Goal: Task Accomplishment & Management: Manage account settings

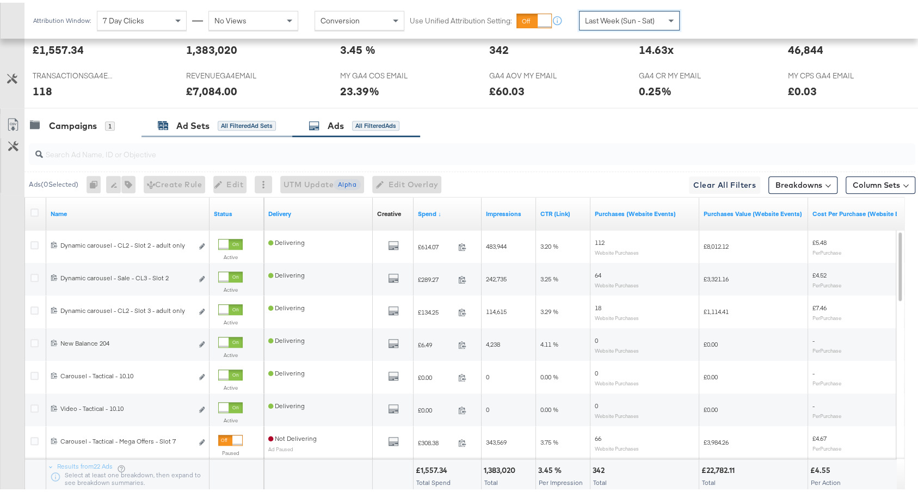
click at [235, 118] on div "All Filtered Ad Sets" at bounding box center [247, 123] width 58 height 10
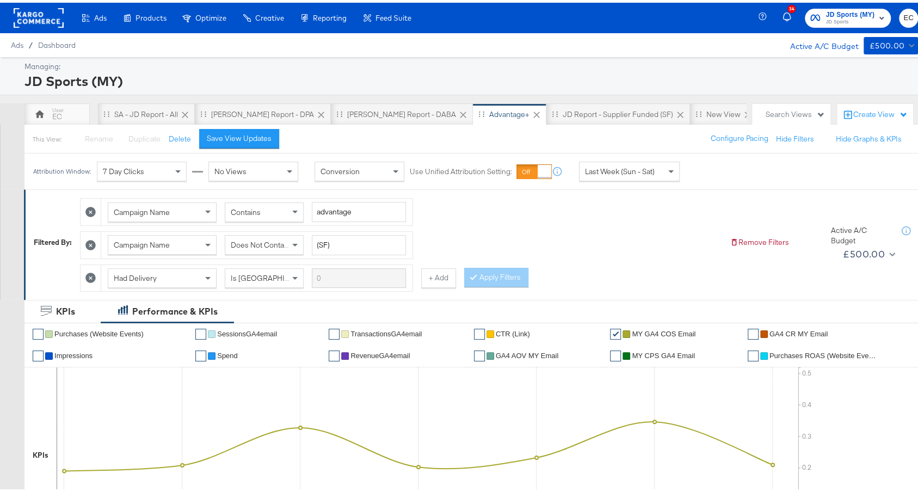
click at [619, 172] on span "Last Week (Sun - Sat)" at bounding box center [620, 169] width 70 height 10
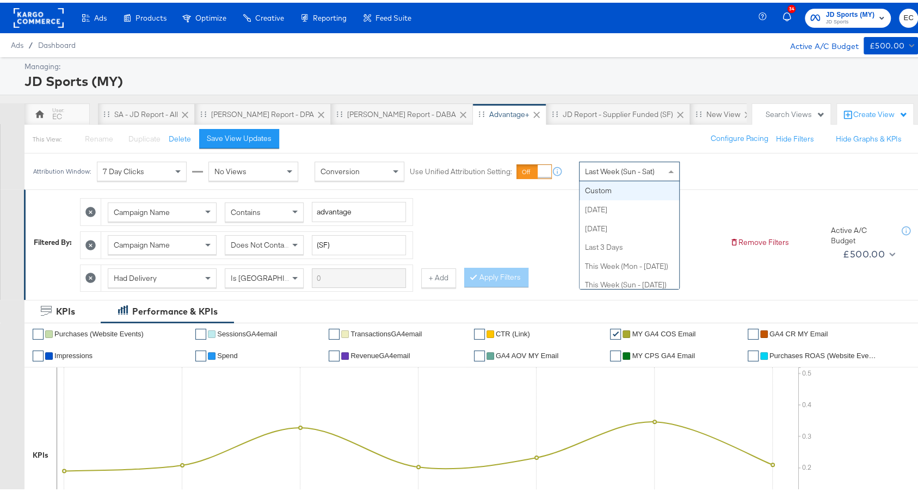
click at [610, 171] on span "Last Week (Sun - Sat)" at bounding box center [620, 169] width 70 height 10
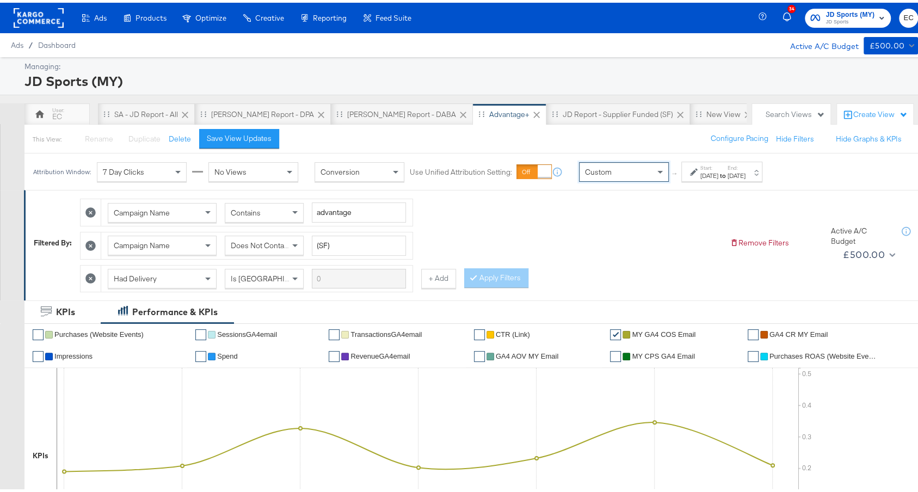
click at [718, 170] on div "Oct 10th 2025" at bounding box center [709, 173] width 18 height 9
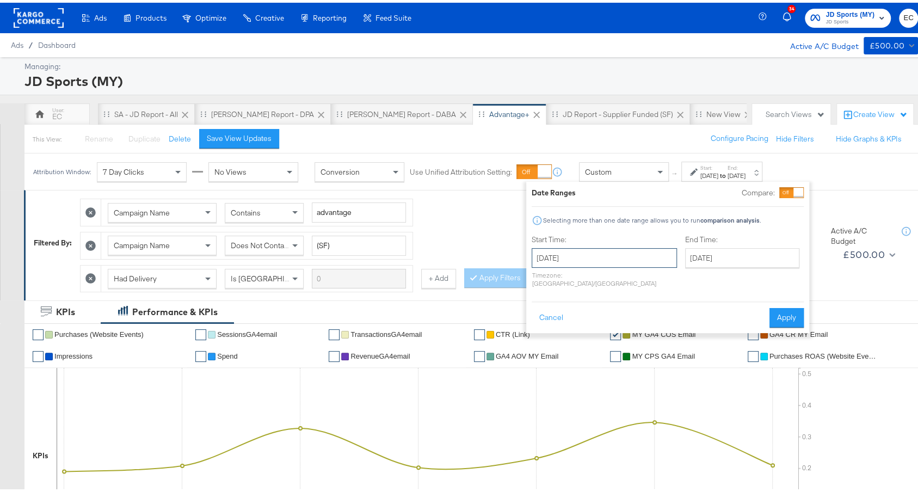
click at [552, 249] on input "October 10th 2025" at bounding box center [603, 255] width 145 height 20
click at [541, 324] on td "5" at bounding box center [544, 325] width 18 height 15
type input "[DATE]"
click at [714, 253] on input "October 10th 2025" at bounding box center [739, 255] width 114 height 20
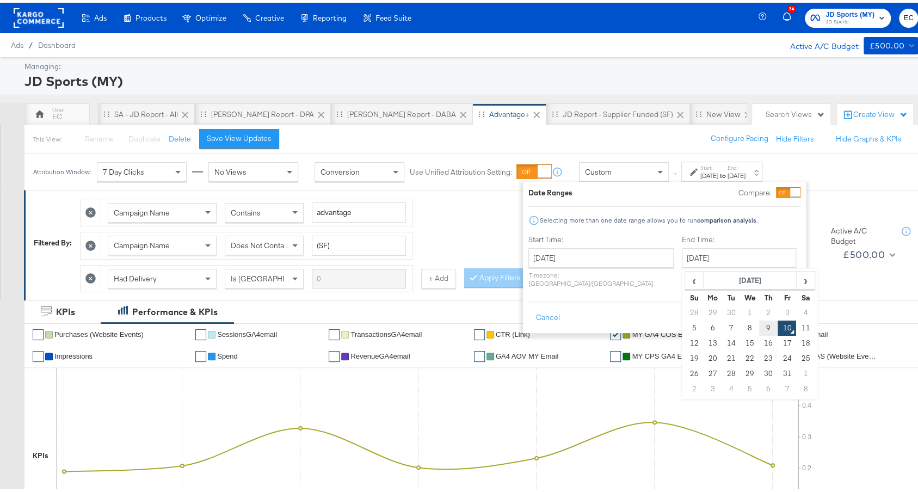
click at [759, 327] on td "9" at bounding box center [768, 325] width 18 height 15
type input "[DATE]"
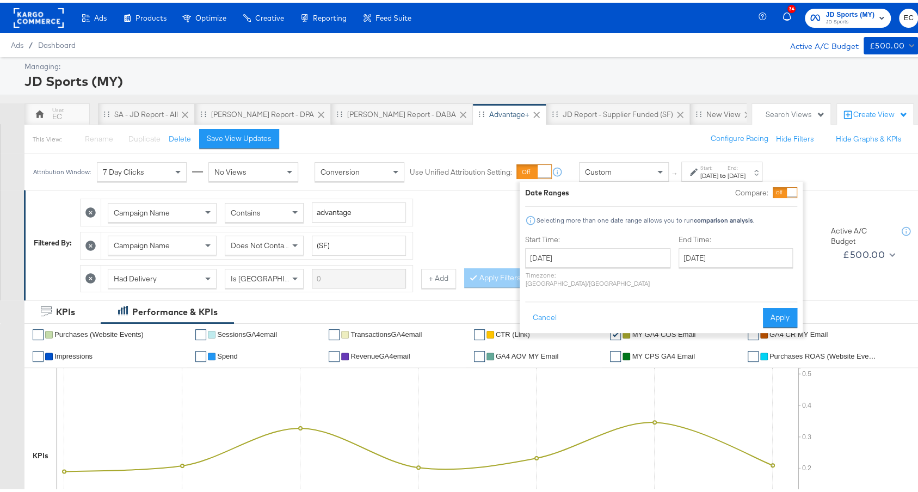
click at [781, 310] on button "Apply" at bounding box center [780, 315] width 34 height 20
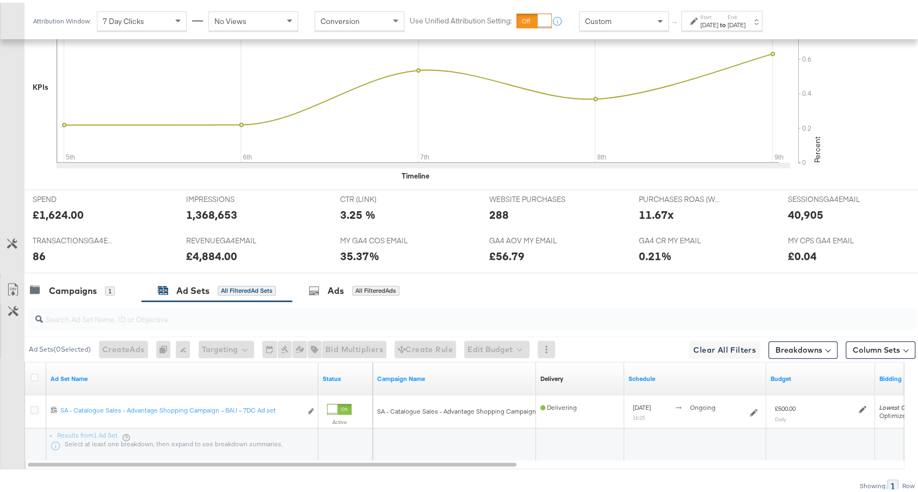
scroll to position [410, 0]
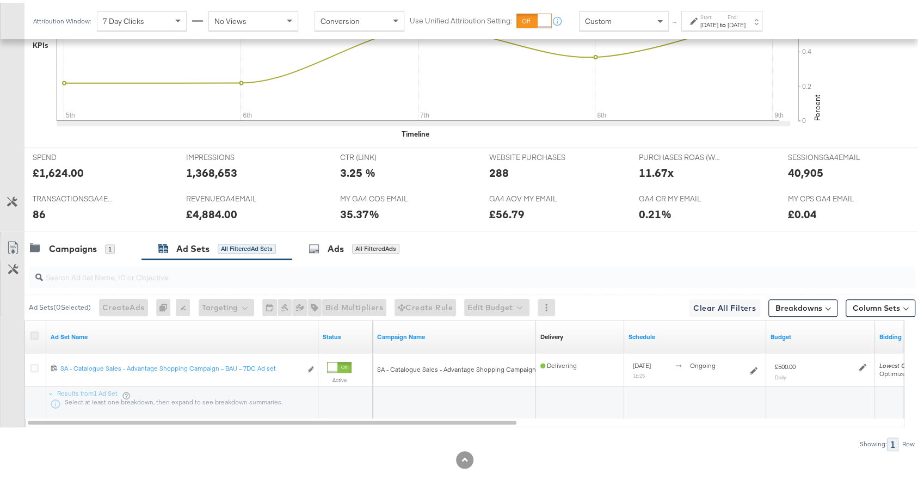
click at [32, 331] on icon at bounding box center [34, 333] width 8 height 8
click at [0, 0] on input "checkbox" at bounding box center [0, 0] width 0 height 0
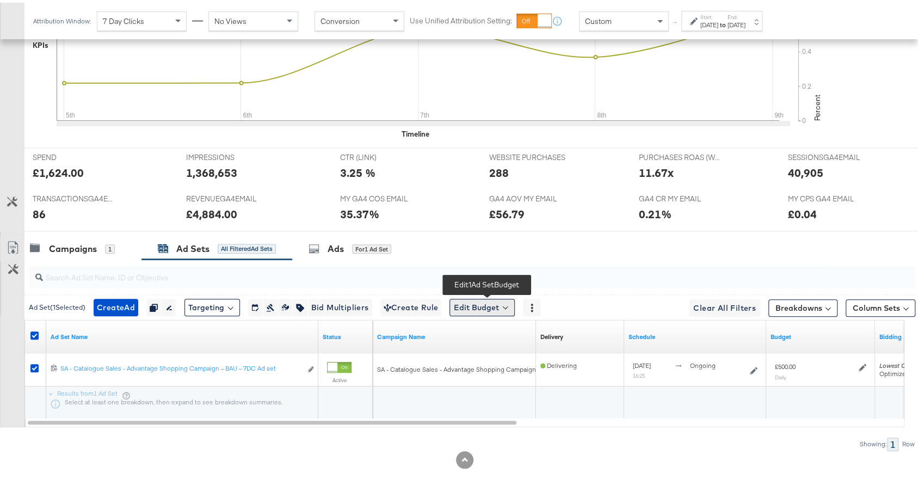
click at [487, 296] on button "Edit Budget" at bounding box center [481, 304] width 65 height 17
click at [487, 330] on span "Edit Ad Set Budget" at bounding box center [485, 333] width 62 height 14
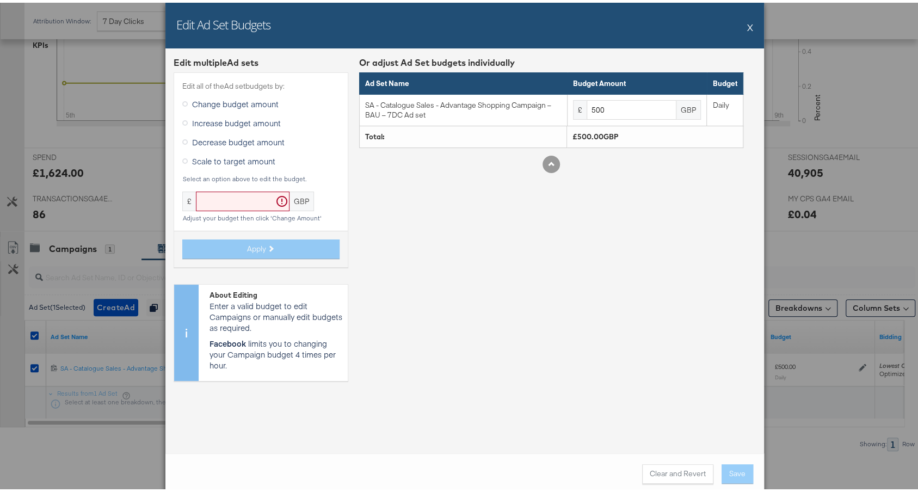
click at [230, 117] on span "Increase budget amount" at bounding box center [236, 120] width 89 height 11
click at [0, 0] on input "Increase budget amount" at bounding box center [0, 0] width 0 height 0
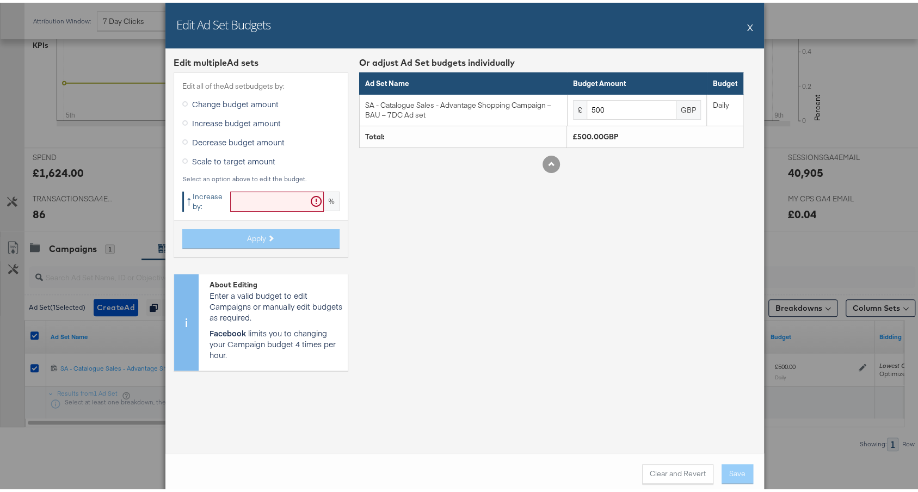
click at [247, 201] on input "text" at bounding box center [277, 199] width 94 height 20
type input "20"
click at [281, 240] on button "Apply" at bounding box center [260, 236] width 157 height 20
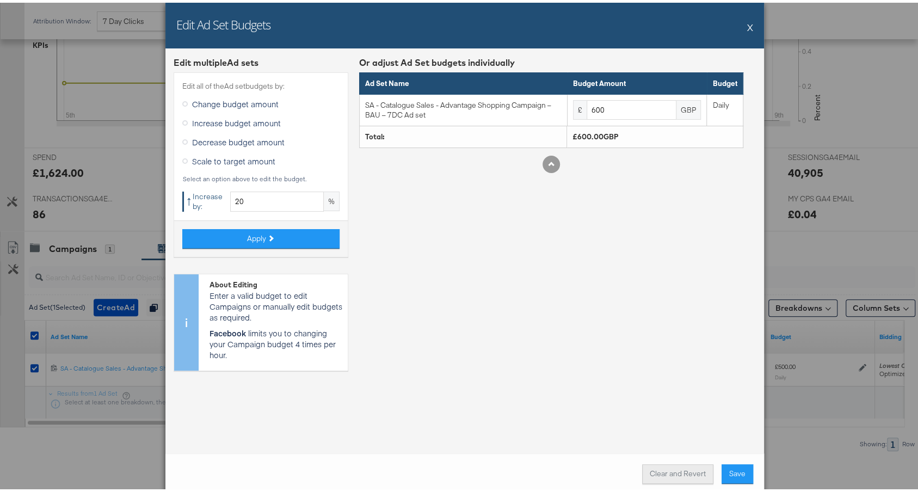
click at [665, 472] on button "Clear and Revert" at bounding box center [677, 471] width 71 height 20
click at [666, 478] on button "Clear and Revert" at bounding box center [677, 471] width 71 height 20
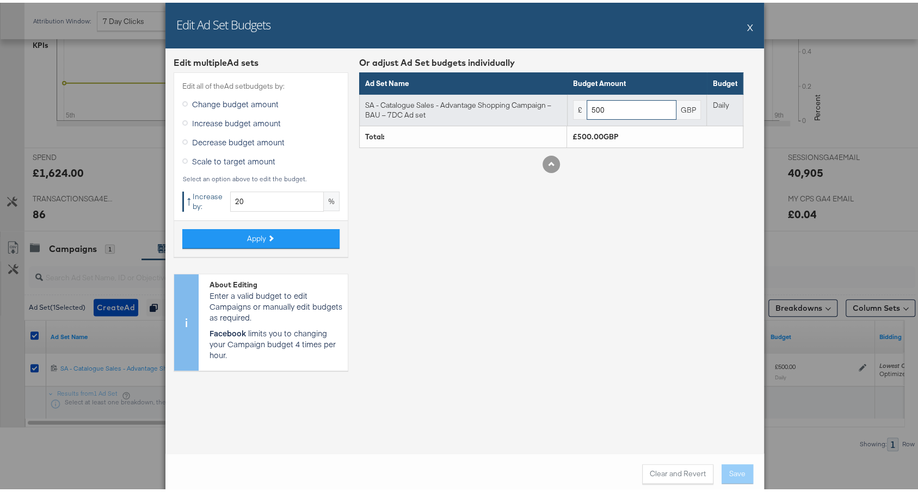
drag, startPoint x: 590, startPoint y: 108, endPoint x: 563, endPoint y: 108, distance: 26.7
click at [573, 108] on div "£ 500 GBP" at bounding box center [637, 107] width 128 height 20
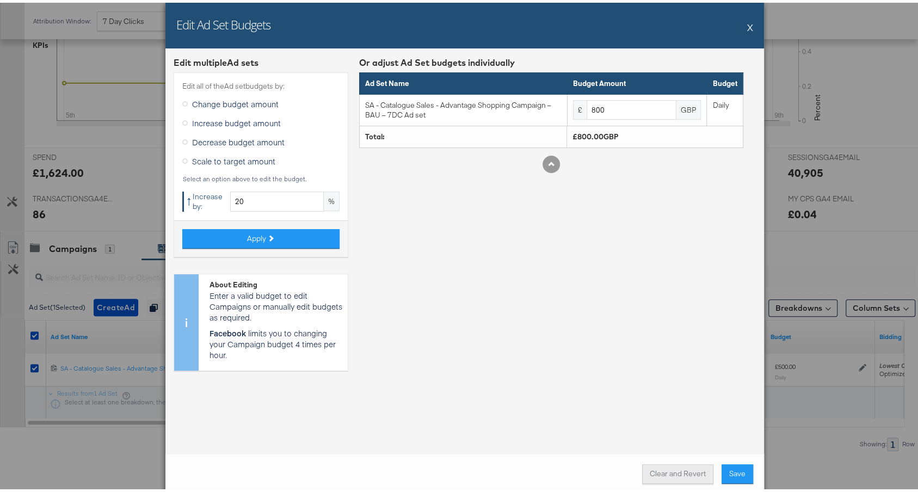
click at [669, 472] on button "Clear and Revert" at bounding box center [677, 471] width 71 height 20
type input "500"
click at [265, 201] on input "20" at bounding box center [277, 199] width 94 height 20
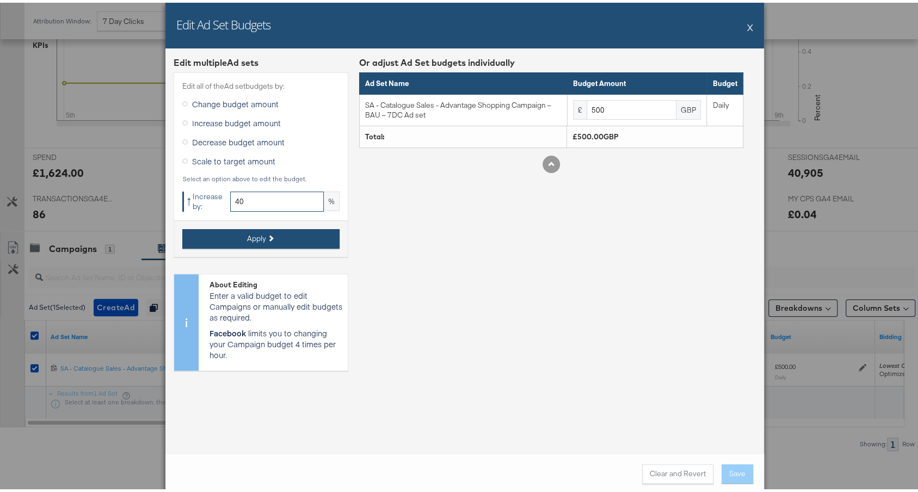
type input "40"
click at [228, 238] on button "Apply" at bounding box center [260, 236] width 157 height 20
click at [543, 238] on div "Or adjust Ad Set budgets individually Ad Set Name Budget Amount Budget SA - Cat…" at bounding box center [551, 215] width 384 height 323
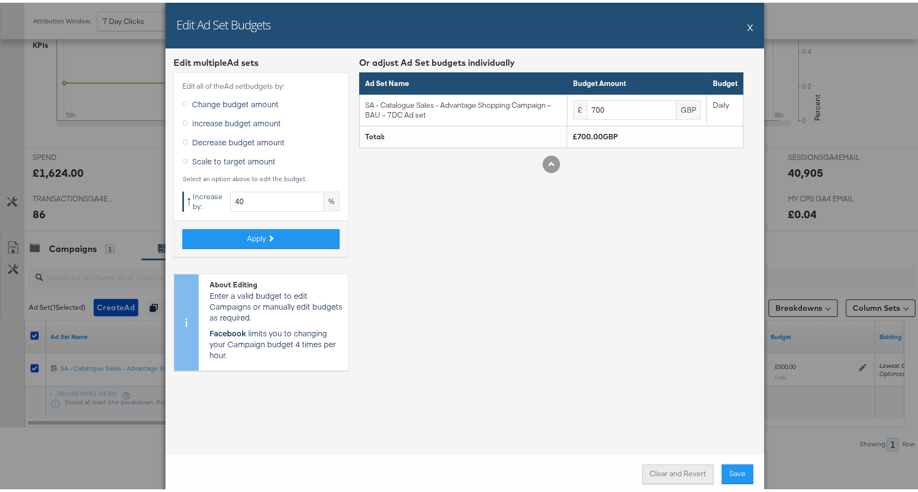
click at [656, 467] on button "Clear and Revert" at bounding box center [677, 471] width 71 height 20
type input "500"
drag, startPoint x: 251, startPoint y: 196, endPoint x: 183, endPoint y: 196, distance: 68.5
click at [183, 196] on div "↑ Increase by: 40 %" at bounding box center [260, 199] width 157 height 20
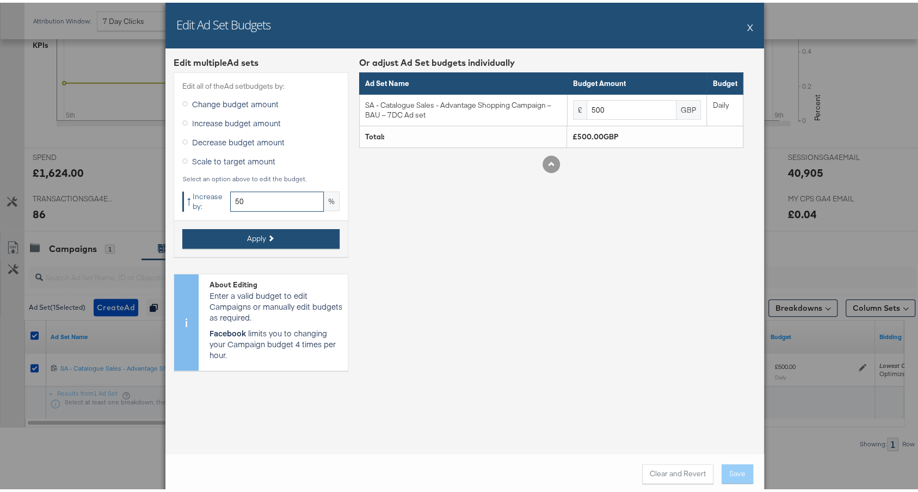
type input "50"
click at [222, 234] on button "Apply" at bounding box center [260, 236] width 157 height 20
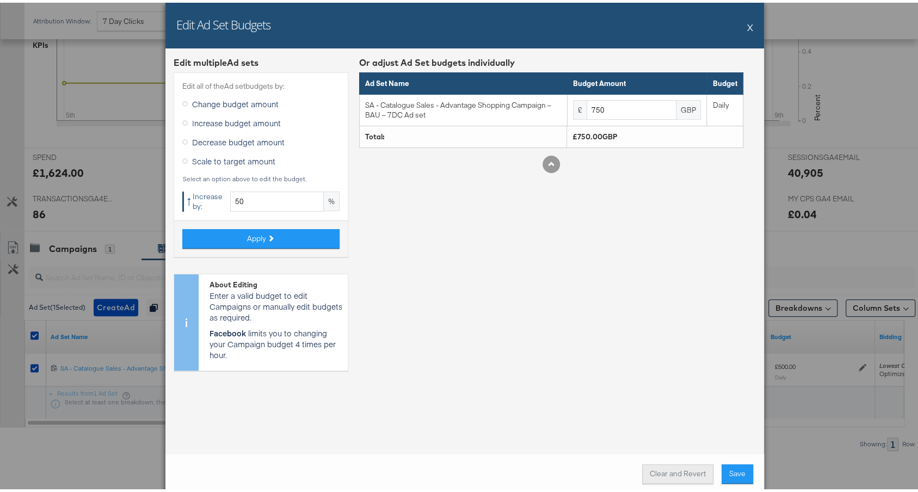
click at [675, 475] on button "Clear and Revert" at bounding box center [677, 471] width 71 height 20
type input "500"
click at [485, 220] on div "Or adjust Ad Set budgets individually Ad Set Name Budget Amount Budget SA - Cat…" at bounding box center [551, 215] width 384 height 323
click at [747, 24] on button "X" at bounding box center [750, 25] width 6 height 22
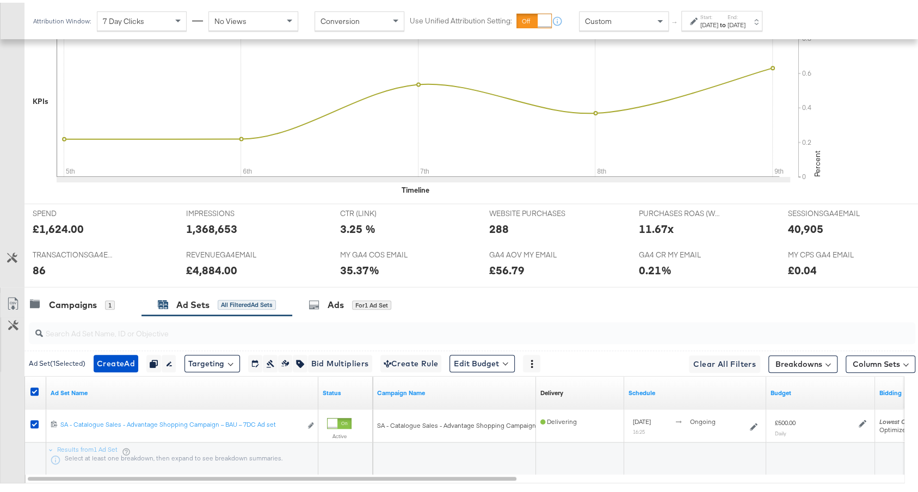
scroll to position [299, 0]
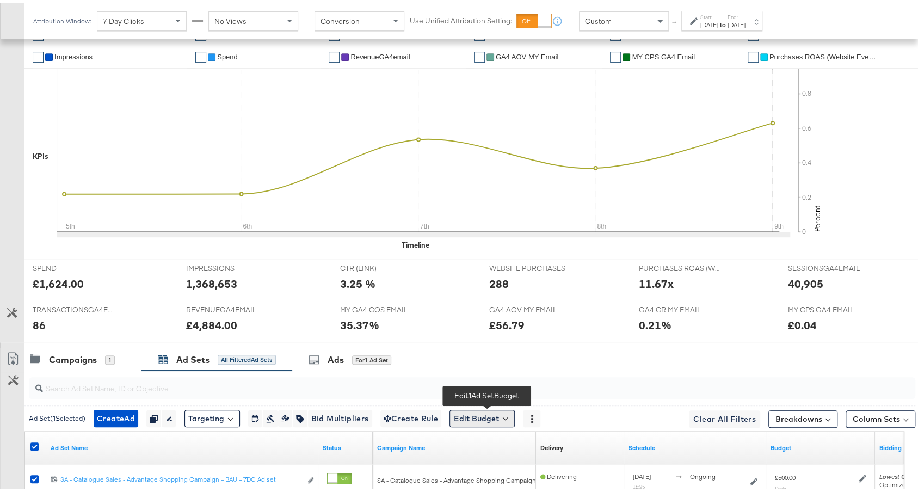
click at [503, 410] on button "Edit Budget" at bounding box center [481, 415] width 65 height 17
click at [494, 438] on span "Edit Ad Set Budget" at bounding box center [485, 444] width 62 height 14
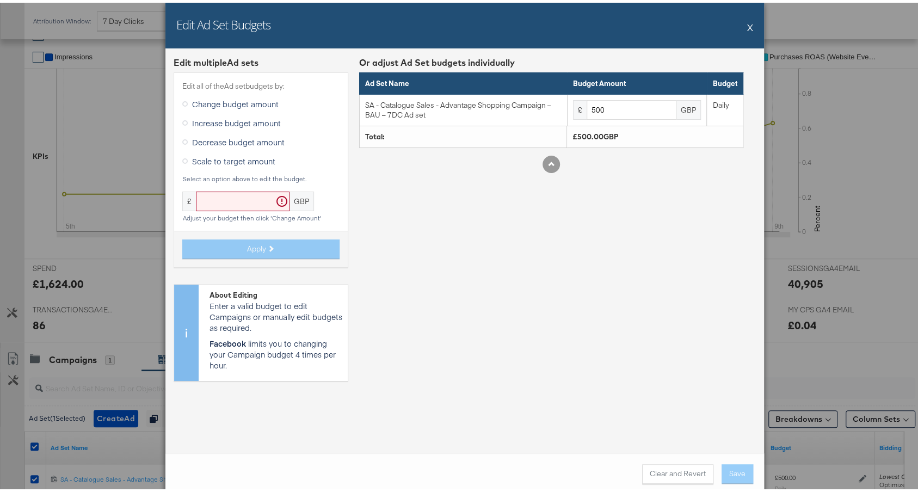
click at [232, 120] on span "Increase budget amount" at bounding box center [236, 120] width 89 height 11
click at [0, 0] on input "Increase budget amount" at bounding box center [0, 0] width 0 height 0
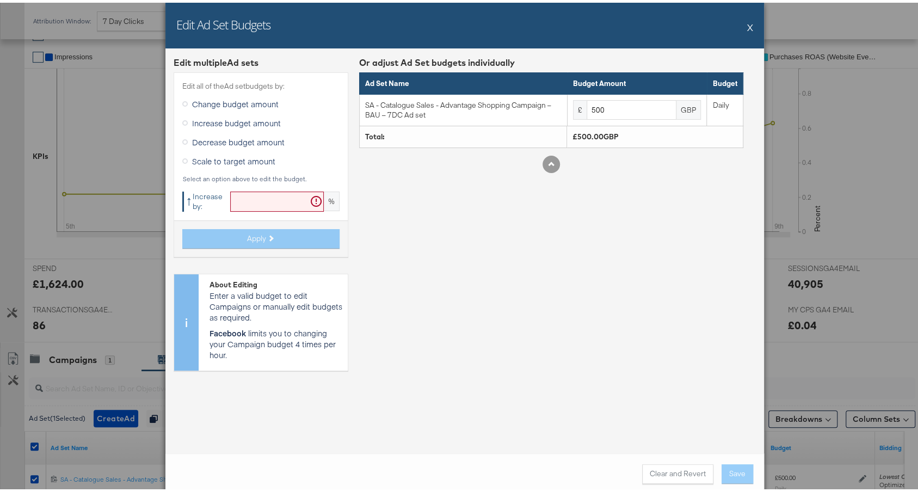
click at [232, 201] on input "text" at bounding box center [277, 199] width 94 height 20
type input "20"
click at [259, 233] on span "Apply" at bounding box center [256, 236] width 19 height 10
type input "600"
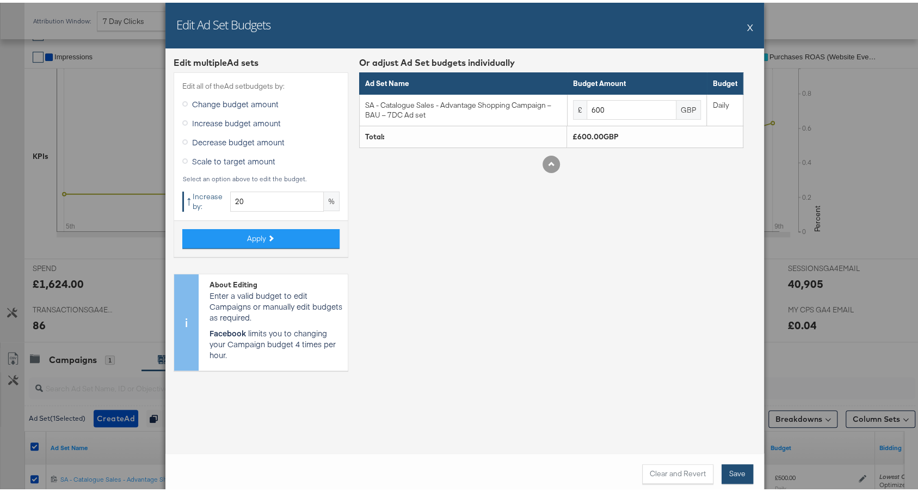
click at [734, 472] on button "Save" at bounding box center [737, 471] width 32 height 20
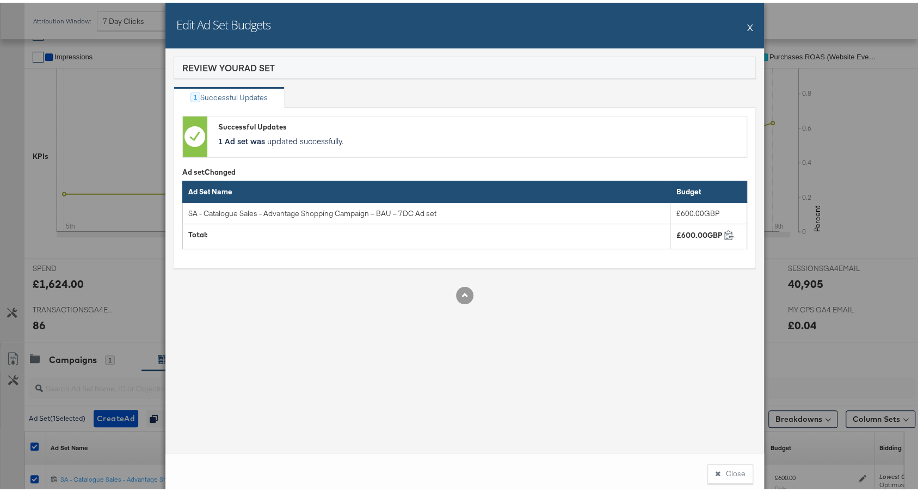
click at [747, 23] on button "X" at bounding box center [750, 25] width 6 height 22
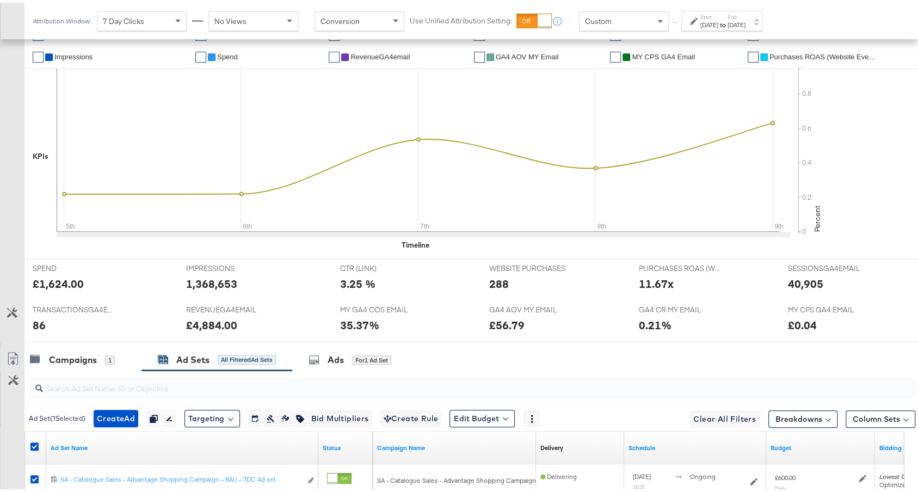
scroll to position [410, 0]
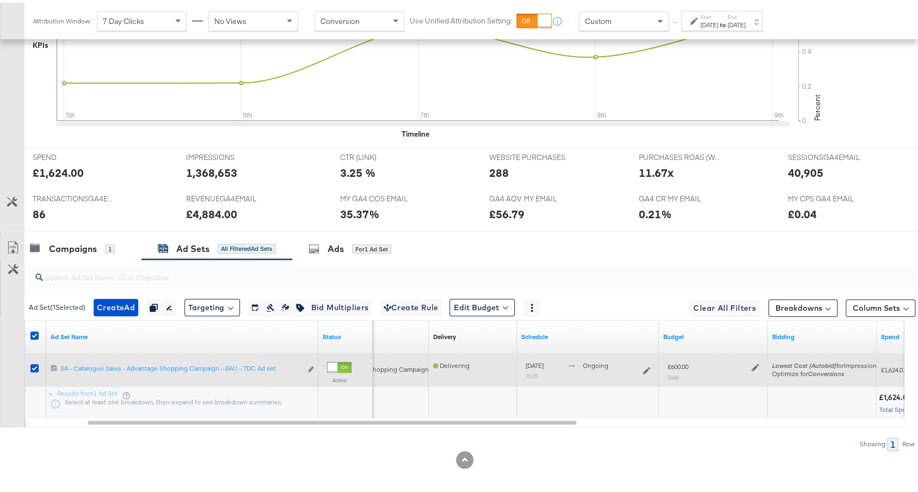
click at [759, 359] on div "£600.00 Daily" at bounding box center [713, 368] width 100 height 27
click at [756, 361] on icon at bounding box center [755, 365] width 8 height 8
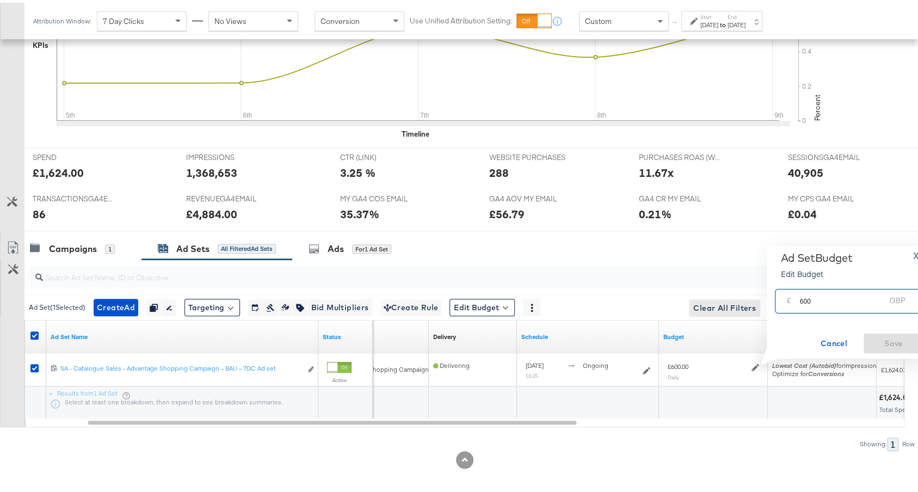
drag, startPoint x: 801, startPoint y: 298, endPoint x: 718, endPoint y: 298, distance: 83.8
click at [720, 298] on div "Managing: JD Sports (MY) EC SA - JD Report - All SA - JD Report - DPA SA - JD R…" at bounding box center [464, 69] width 929 height 851
type input "800"
click at [902, 339] on span "Save" at bounding box center [893, 341] width 51 height 14
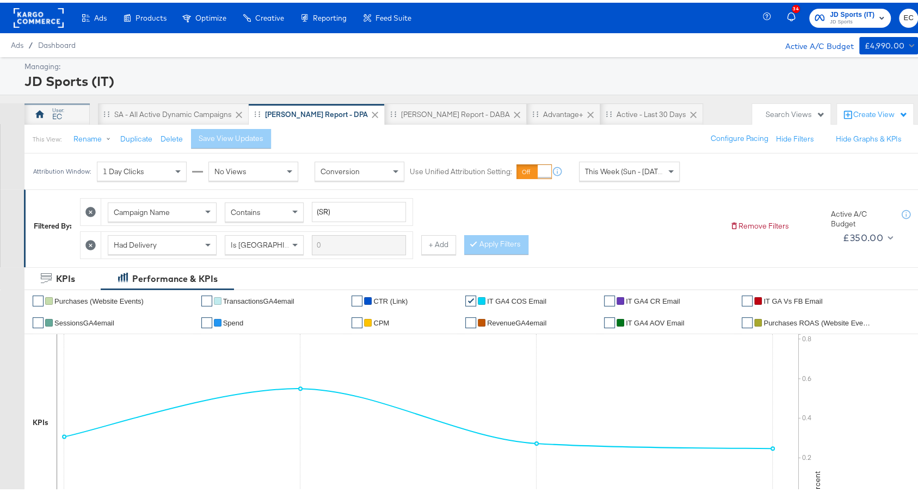
click at [47, 115] on div "EC" at bounding box center [56, 112] width 65 height 22
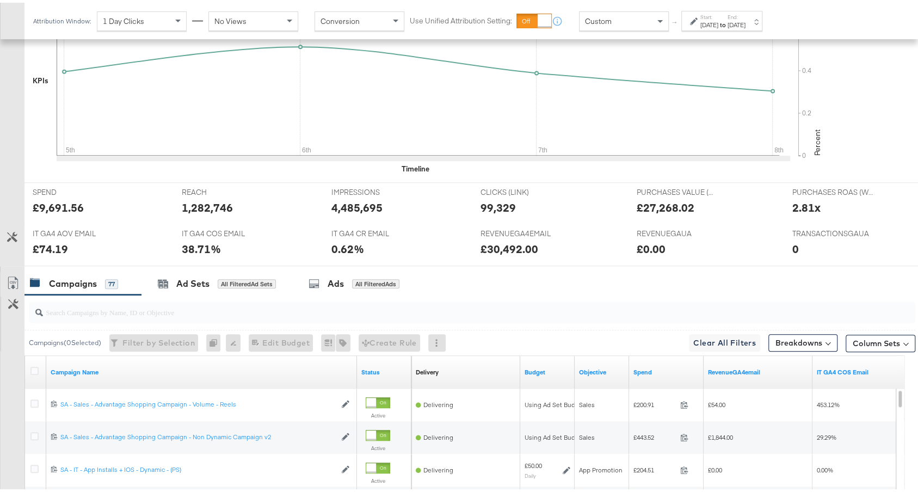
scroll to position [423, 0]
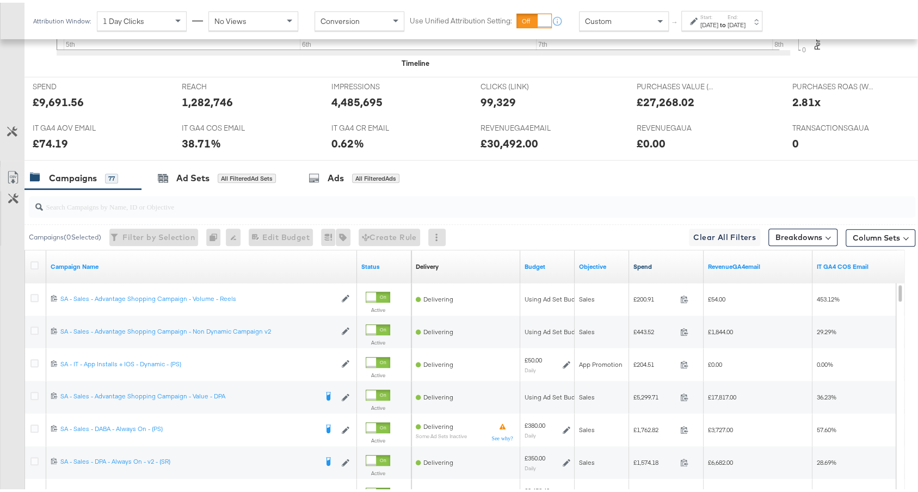
click at [676, 261] on link "Spend" at bounding box center [666, 263] width 66 height 9
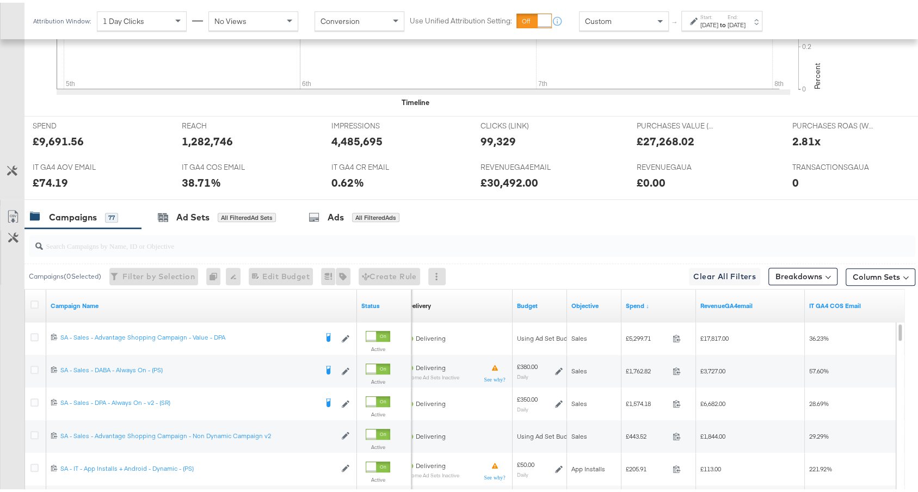
scroll to position [0, 0]
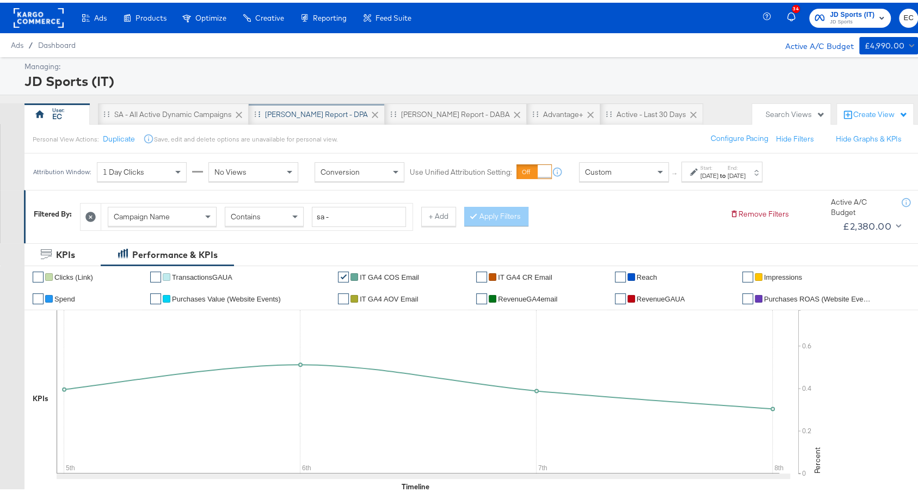
click at [312, 104] on div "[PERSON_NAME] Report - DPA" at bounding box center [317, 112] width 136 height 22
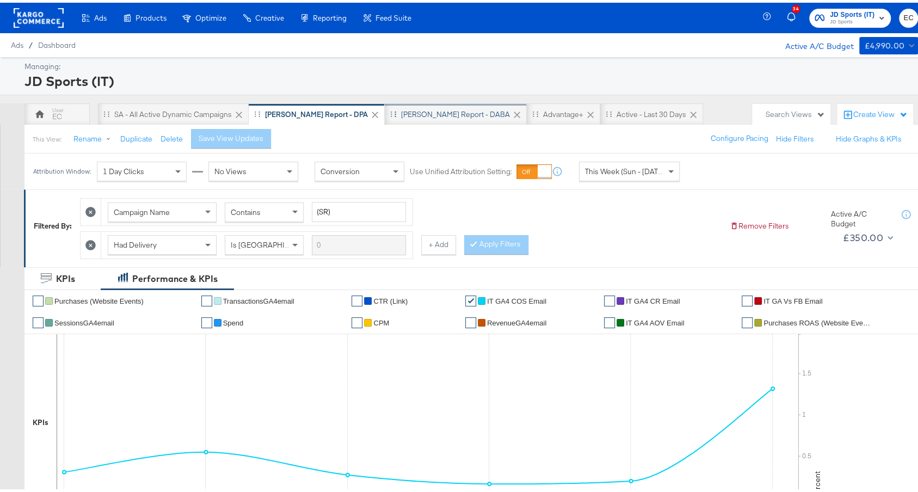
click at [403, 109] on div "[PERSON_NAME] Report - DABA" at bounding box center [455, 112] width 109 height 10
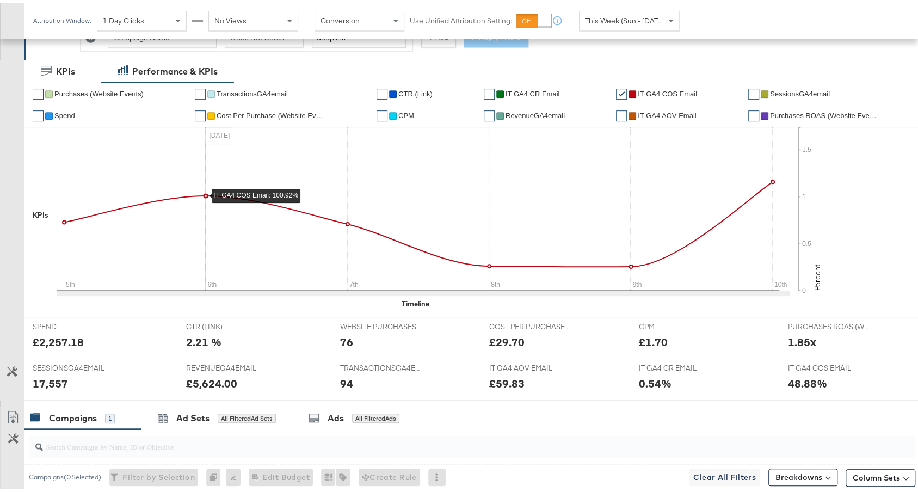
scroll to position [442, 0]
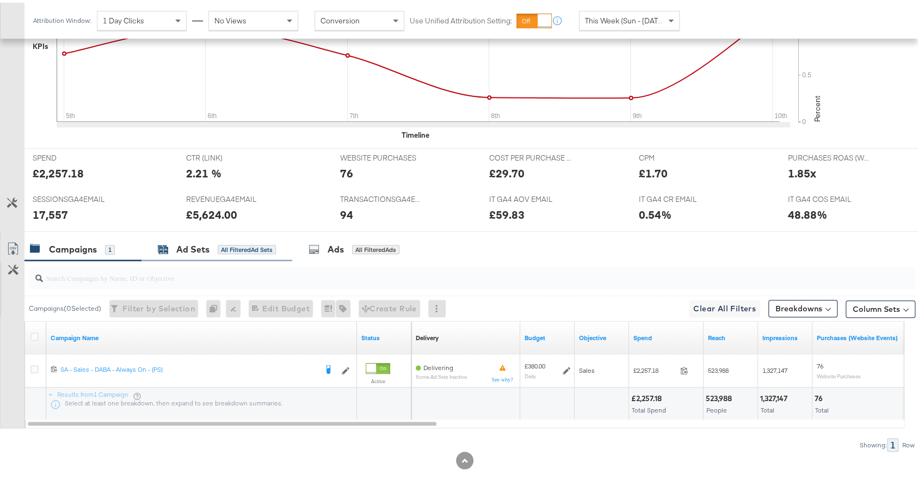
click at [236, 242] on div "All Filtered Ad Sets" at bounding box center [247, 247] width 58 height 10
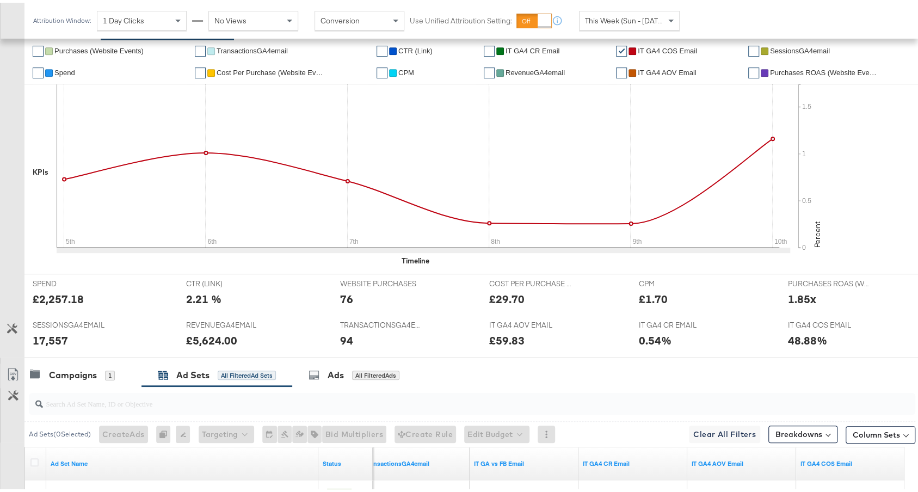
scroll to position [0, 0]
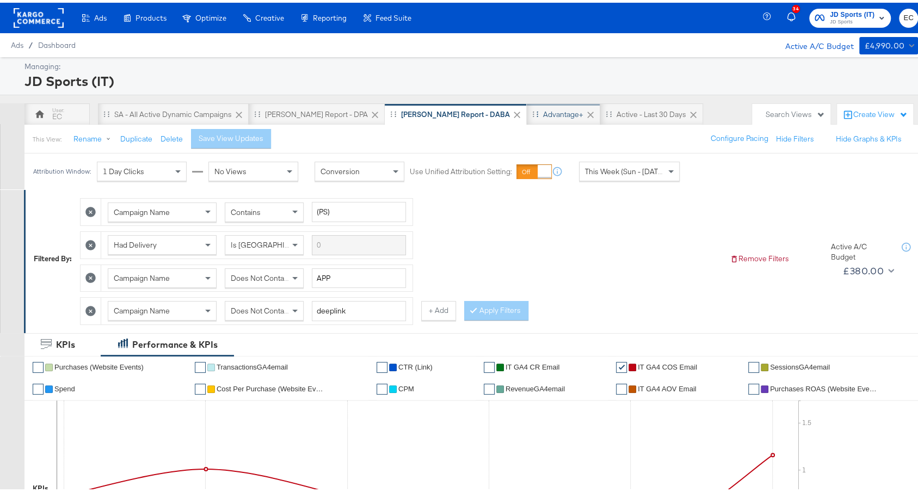
click at [527, 101] on div "Advantage+" at bounding box center [563, 112] width 73 height 22
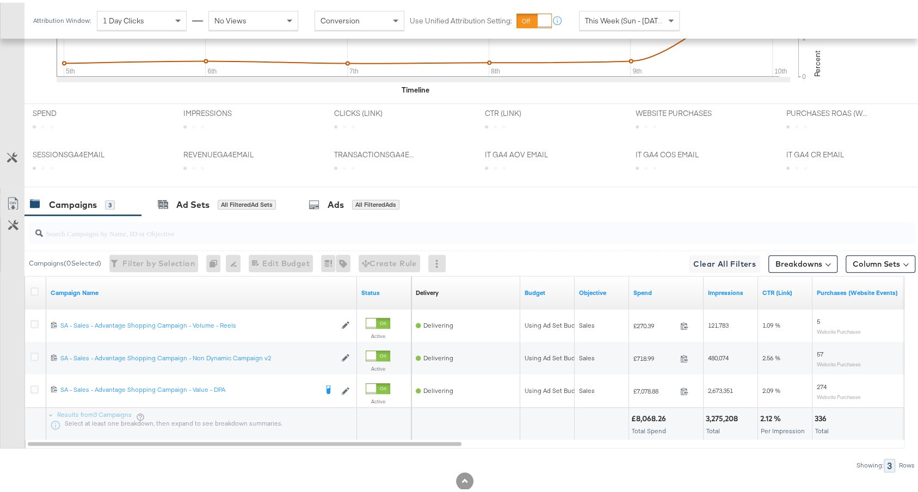
scroll to position [474, 0]
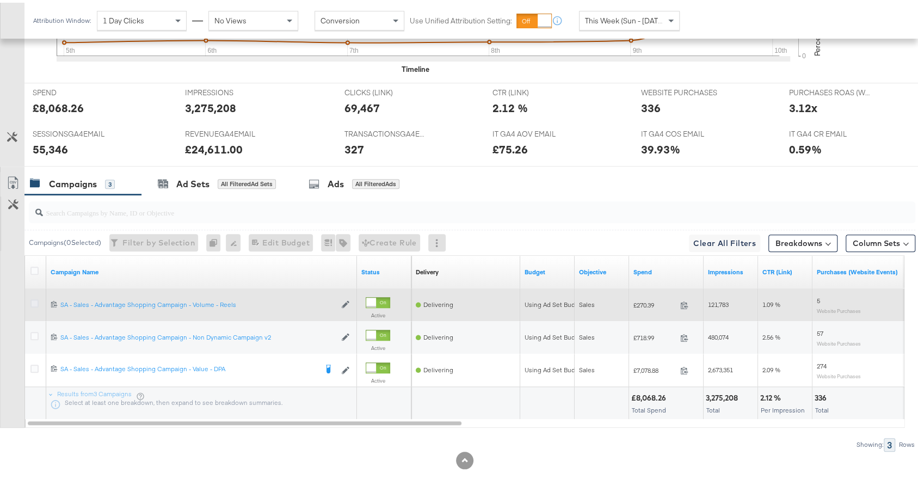
click at [35, 296] on icon at bounding box center [34, 300] width 8 height 8
click at [0, 0] on input "checkbox" at bounding box center [0, 0] width 0 height 0
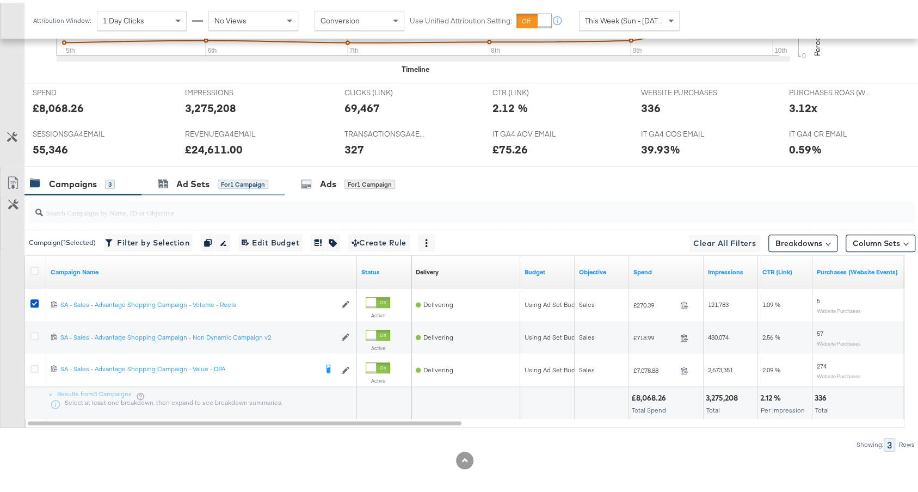
click at [189, 183] on div "Ad Sets for 1 Campaign" at bounding box center [212, 181] width 143 height 23
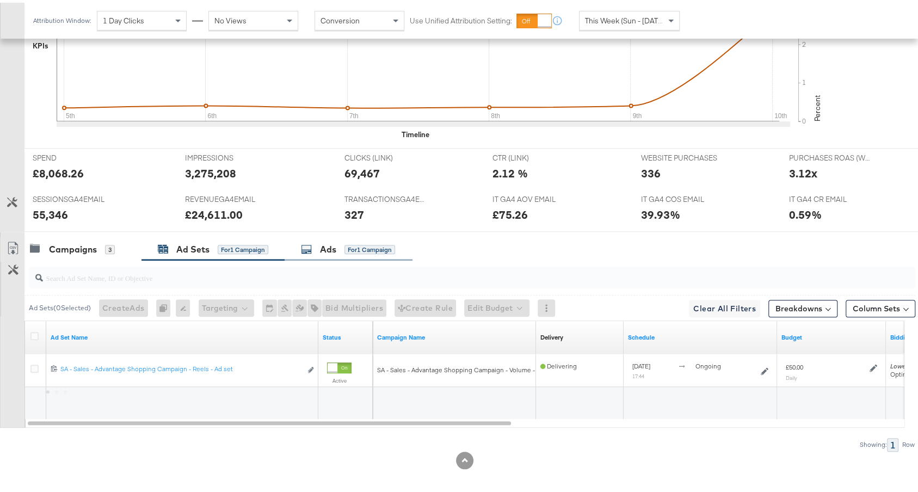
click at [320, 235] on div "Ads for 1 Campaign" at bounding box center [349, 246] width 128 height 23
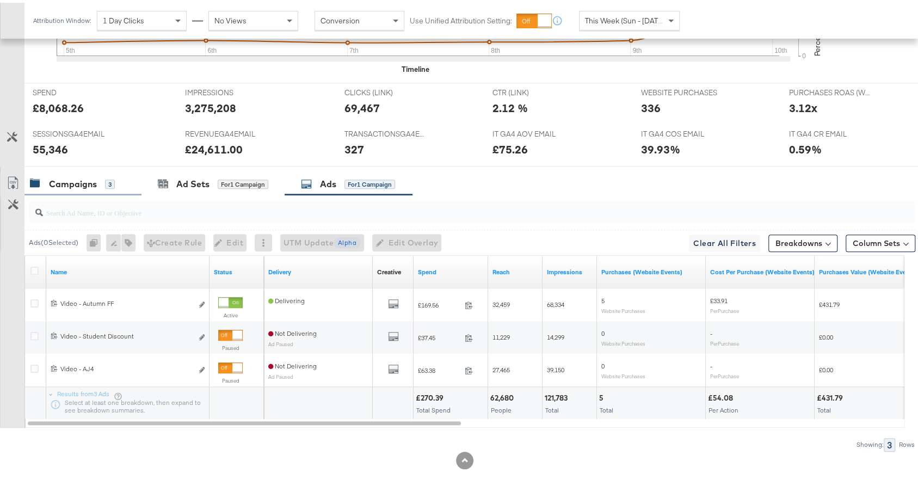
click at [73, 175] on div "Campaigns" at bounding box center [73, 181] width 48 height 13
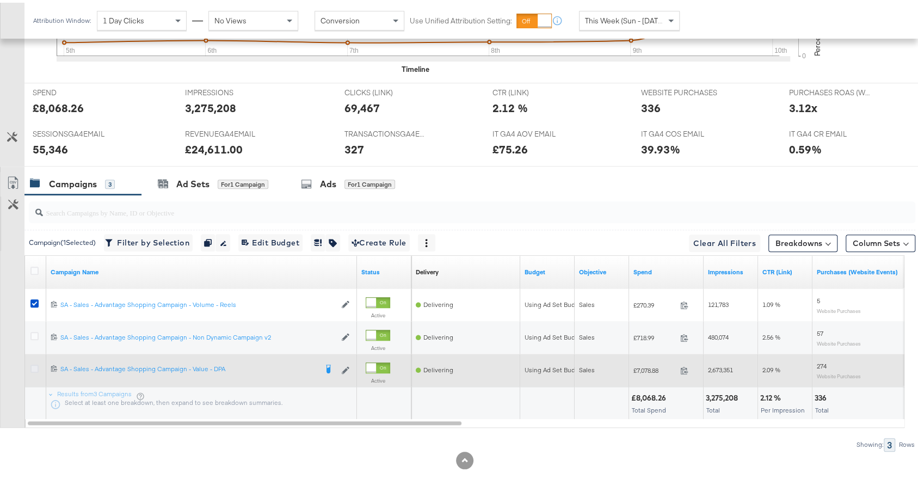
click at [31, 362] on icon at bounding box center [34, 366] width 8 height 8
click at [0, 0] on input "checkbox" at bounding box center [0, 0] width 0 height 0
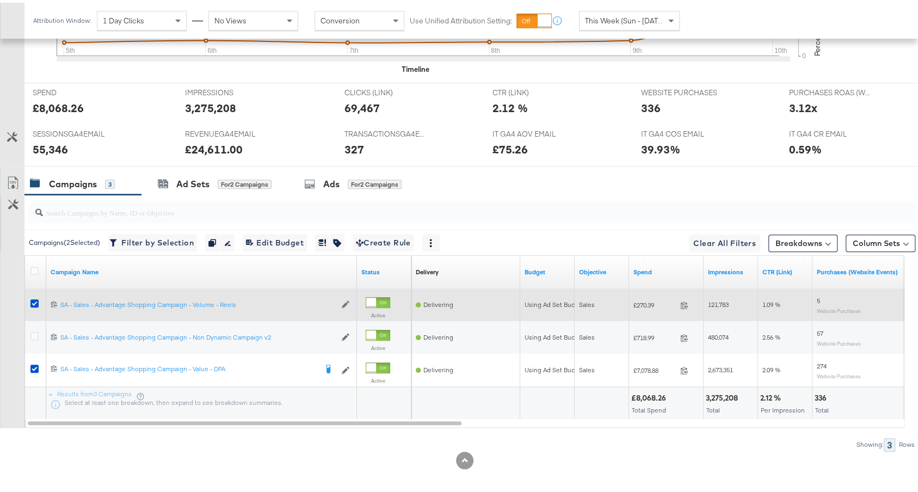
click at [30, 301] on div at bounding box center [35, 301] width 11 height 11
click at [34, 296] on icon at bounding box center [34, 300] width 8 height 8
click at [0, 0] on input "checkbox" at bounding box center [0, 0] width 0 height 0
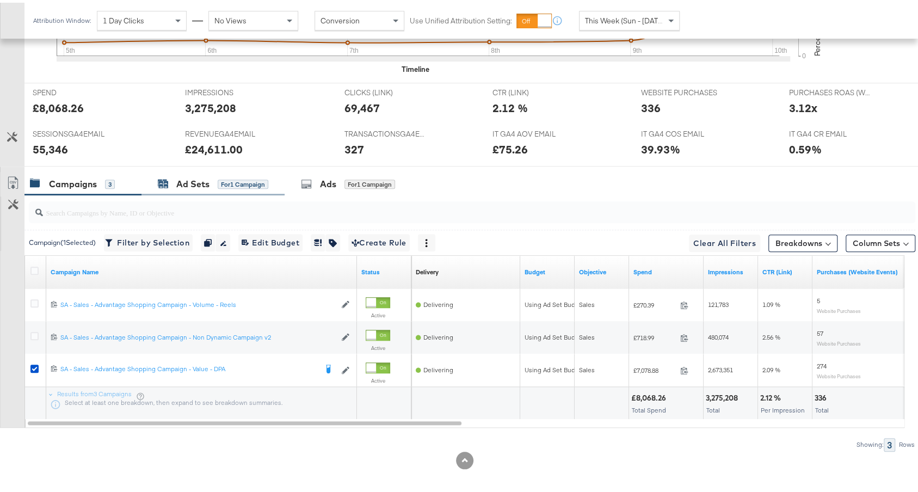
click at [198, 182] on div "Ad Sets" at bounding box center [192, 181] width 33 height 13
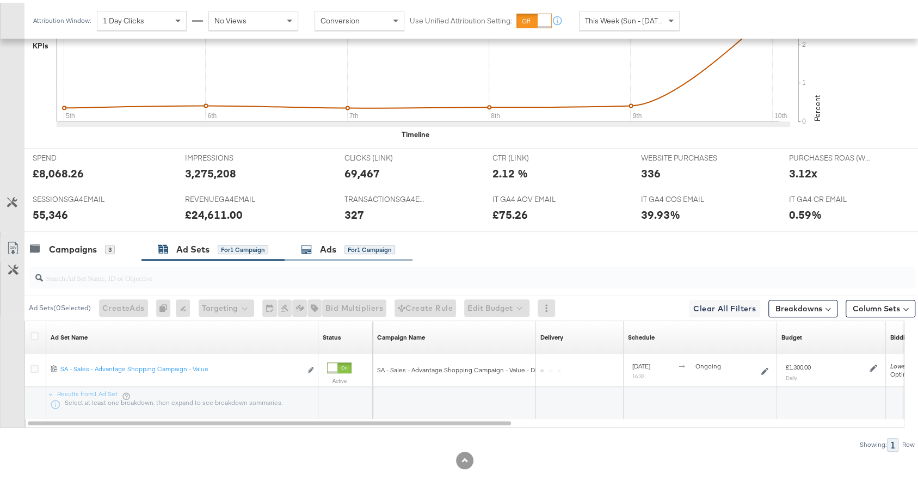
click at [342, 235] on div "Ads for 1 Campaign" at bounding box center [349, 246] width 128 height 23
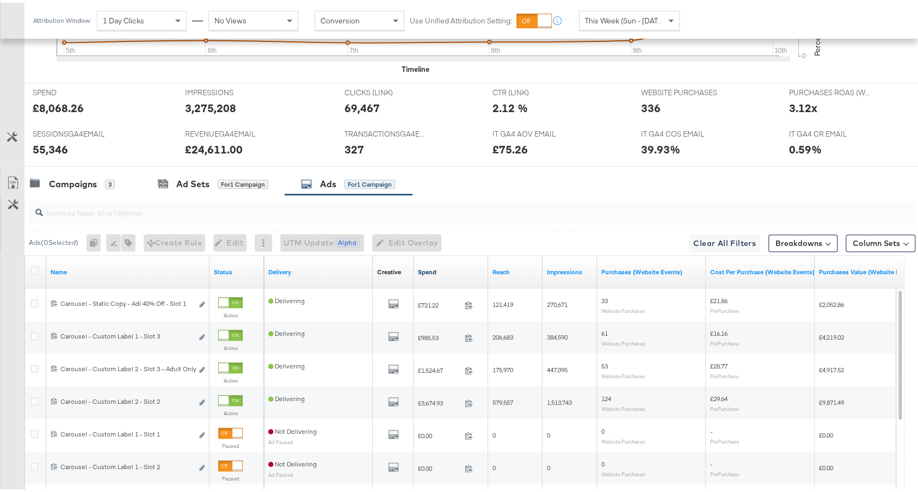
click at [454, 265] on link "Spend" at bounding box center [451, 269] width 66 height 9
click at [89, 182] on div "Campaigns" at bounding box center [73, 181] width 48 height 13
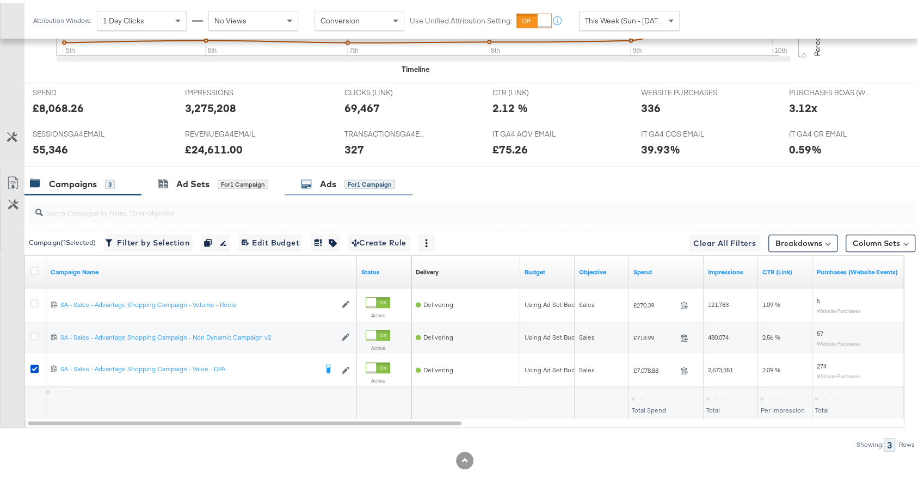
click at [327, 178] on div "Ads" at bounding box center [328, 181] width 16 height 13
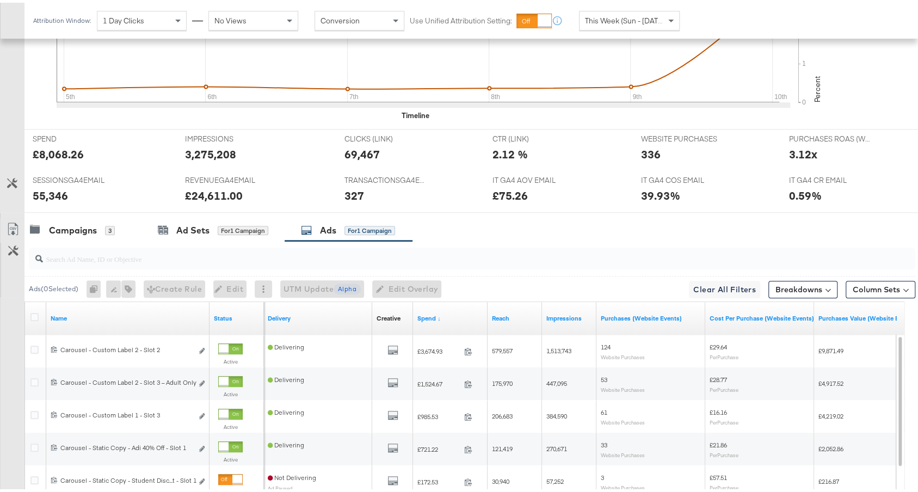
scroll to position [422, 0]
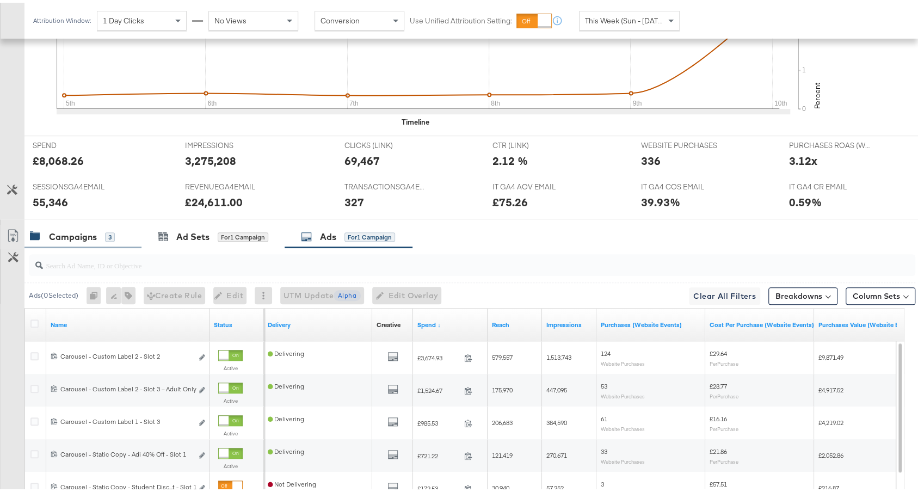
click at [99, 230] on div "Campaigns 3" at bounding box center [72, 234] width 85 height 13
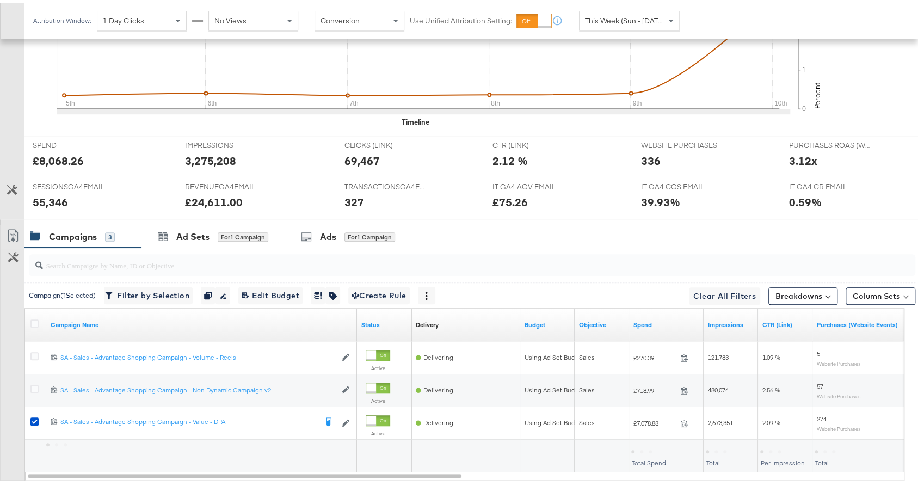
scroll to position [474, 0]
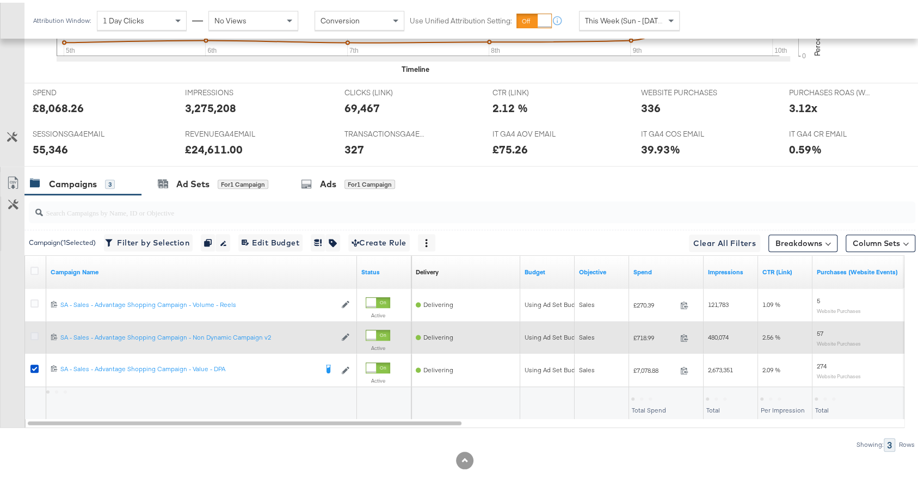
click at [30, 332] on icon at bounding box center [34, 333] width 8 height 8
click at [0, 0] on input "checkbox" at bounding box center [0, 0] width 0 height 0
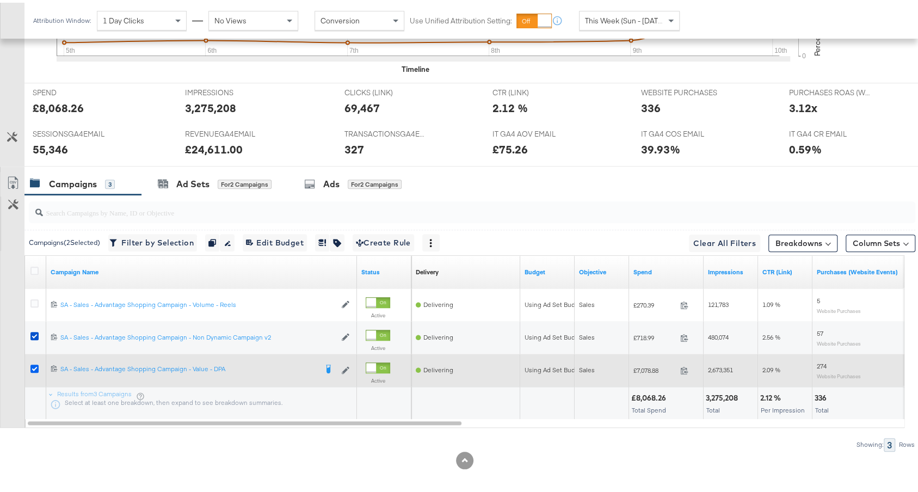
click at [31, 362] on icon at bounding box center [34, 366] width 8 height 8
click at [0, 0] on input "checkbox" at bounding box center [0, 0] width 0 height 0
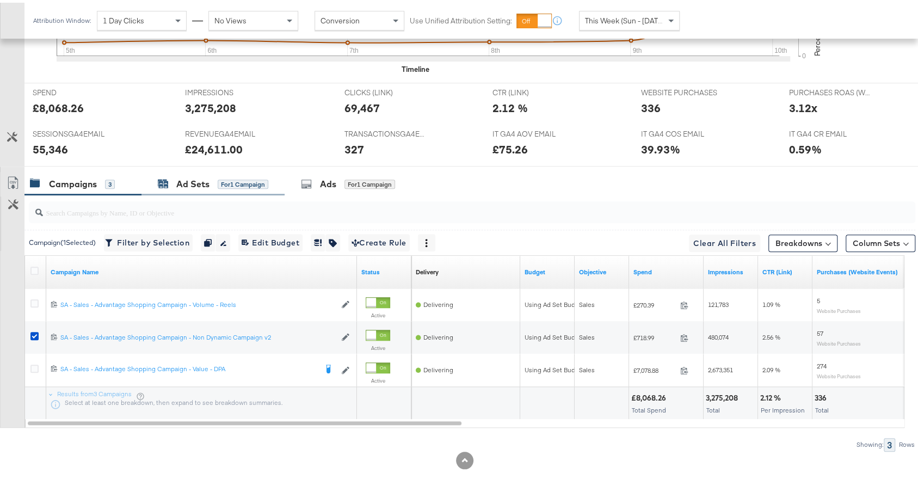
click at [201, 177] on div "Ad Sets" at bounding box center [192, 181] width 33 height 13
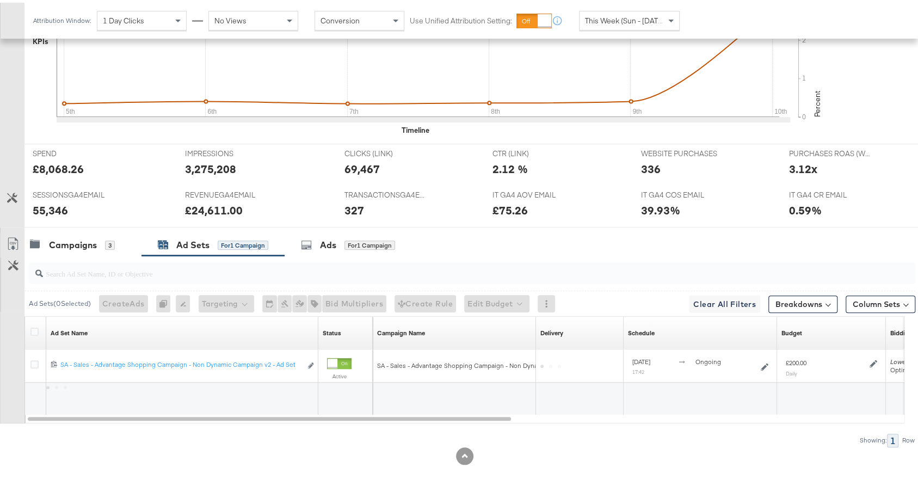
scroll to position [409, 0]
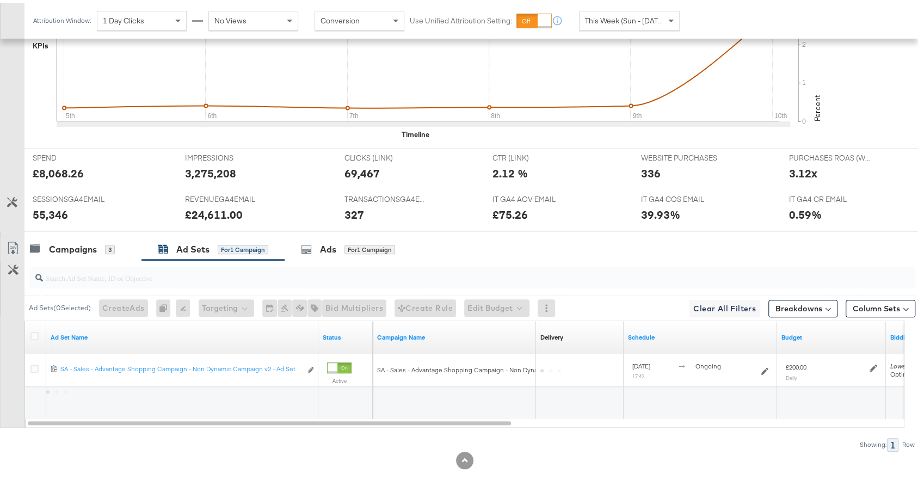
click at [361, 229] on div at bounding box center [464, 233] width 929 height 9
click at [347, 244] on div "for 1 Campaign" at bounding box center [369, 247] width 51 height 10
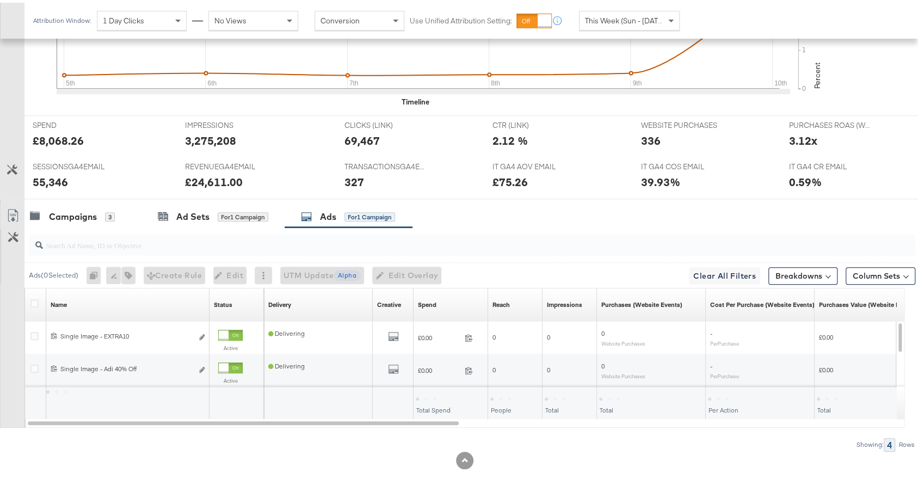
scroll to position [507, 0]
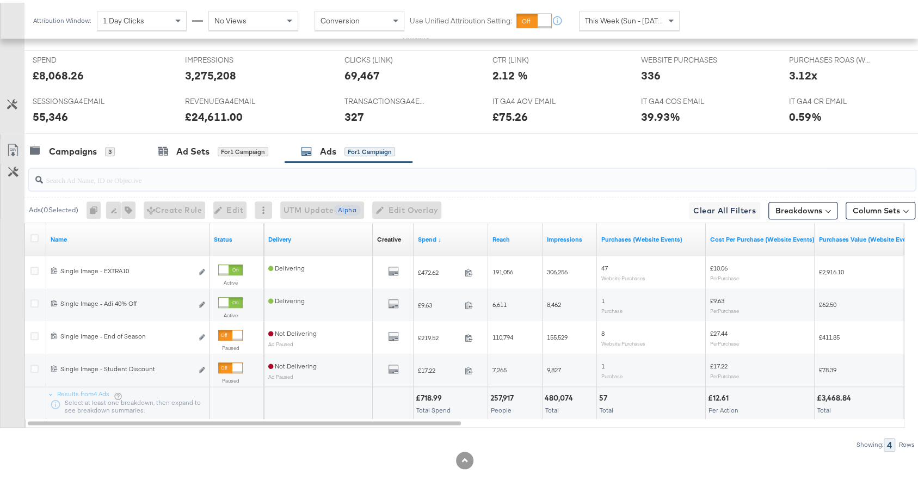
click at [76, 159] on div at bounding box center [469, 176] width 891 height 35
click at [76, 149] on div "Campaigns" at bounding box center [73, 149] width 48 height 13
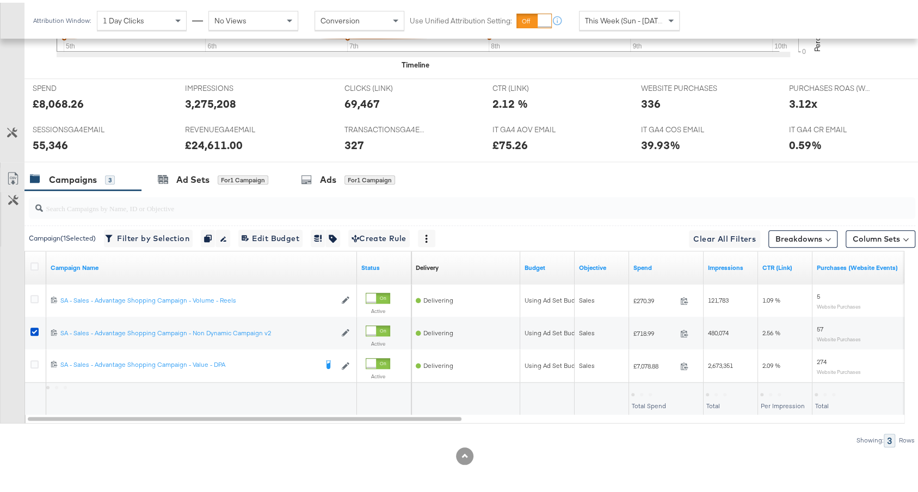
scroll to position [474, 0]
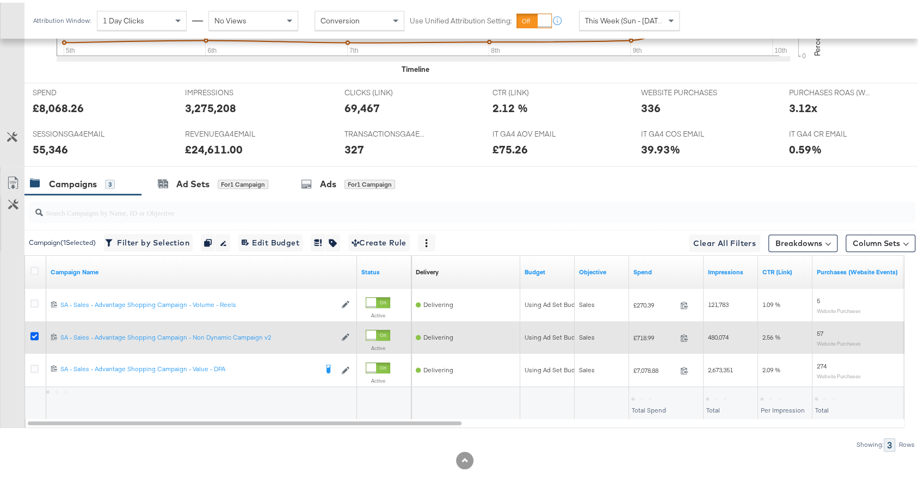
click at [35, 329] on icon at bounding box center [34, 333] width 8 height 8
click at [0, 0] on input "checkbox" at bounding box center [0, 0] width 0 height 0
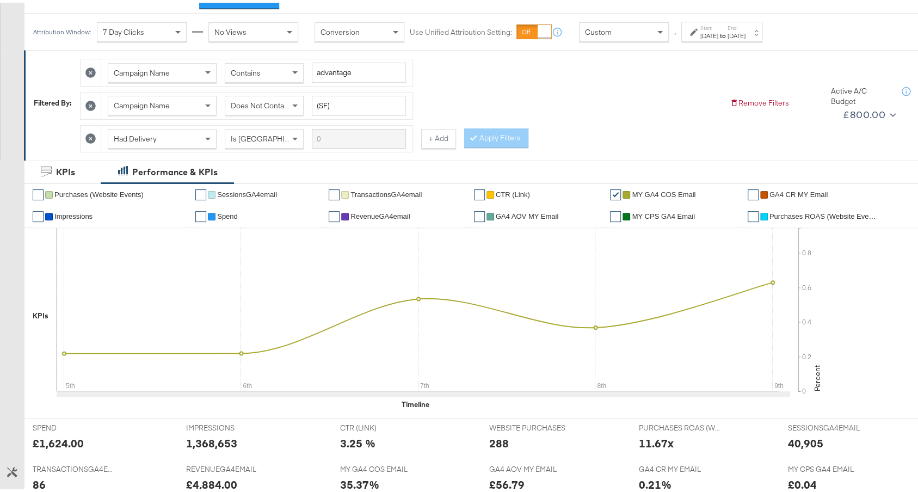
scroll to position [410, 0]
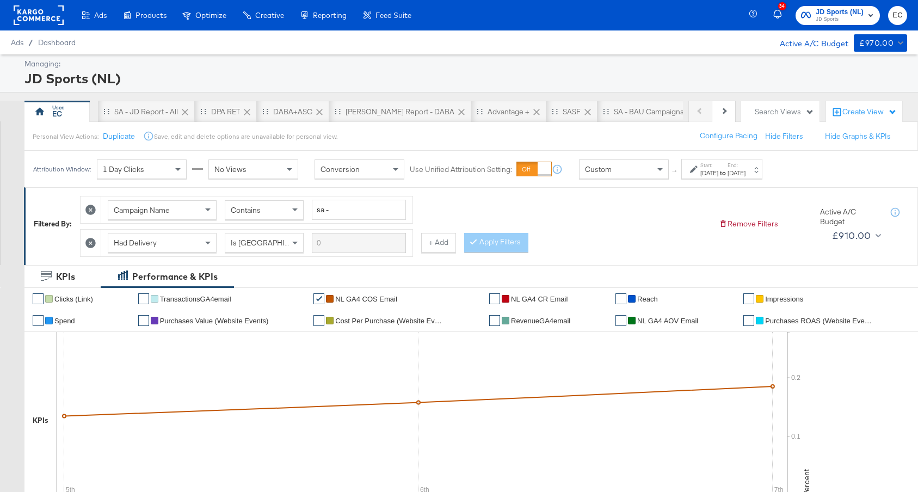
click at [474, 105] on div "Advantage +" at bounding box center [508, 112] width 75 height 22
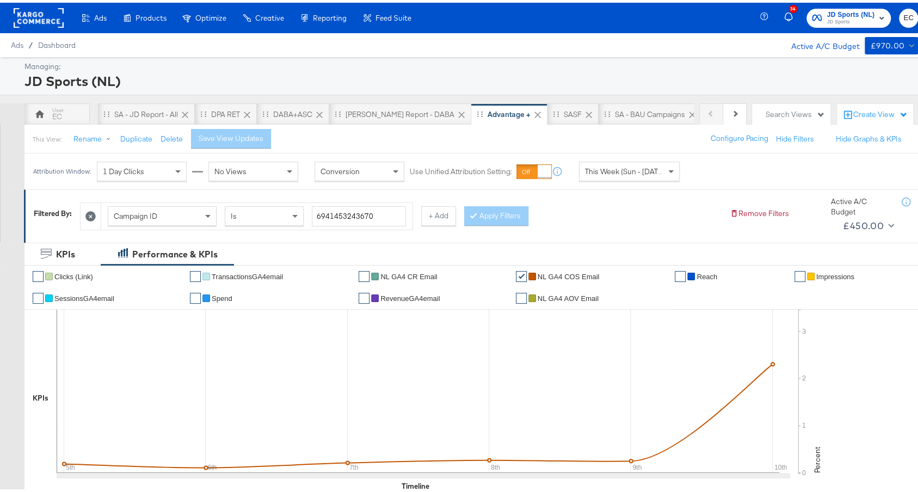
click at [364, 100] on div "Managing: JD Sports (NL) Previous Next EC [PERSON_NAME] Report - All DPA RET DA…" at bounding box center [464, 451] width 929 height 794
click at [364, 112] on div "[PERSON_NAME] Report - DABA" at bounding box center [399, 112] width 109 height 10
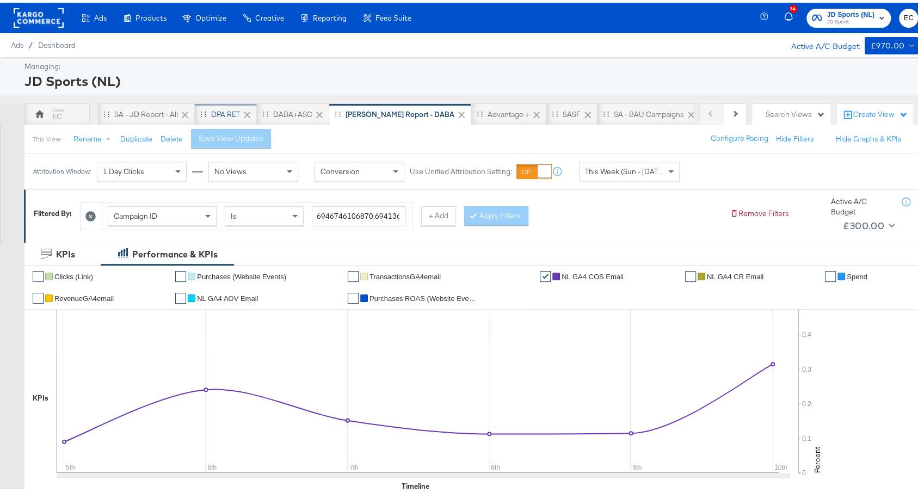
click at [211, 115] on div "DPA RET" at bounding box center [225, 112] width 29 height 10
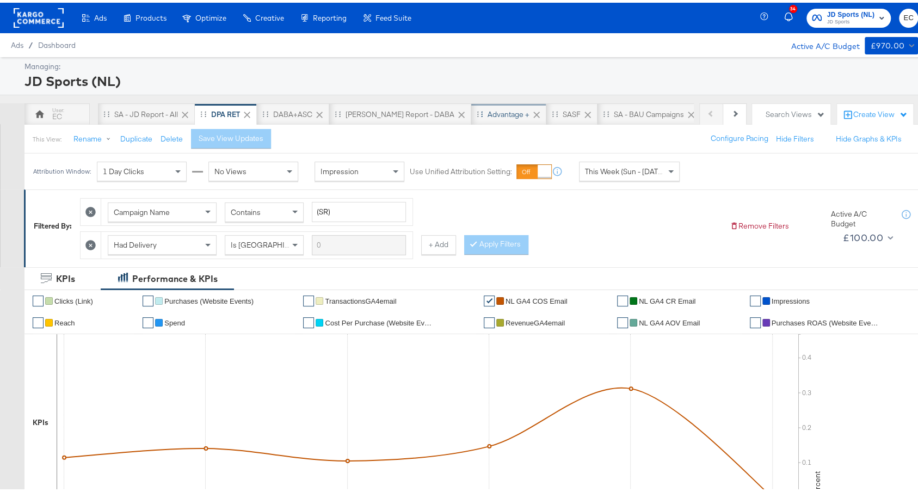
click at [487, 111] on div "Advantage +" at bounding box center [508, 112] width 42 height 10
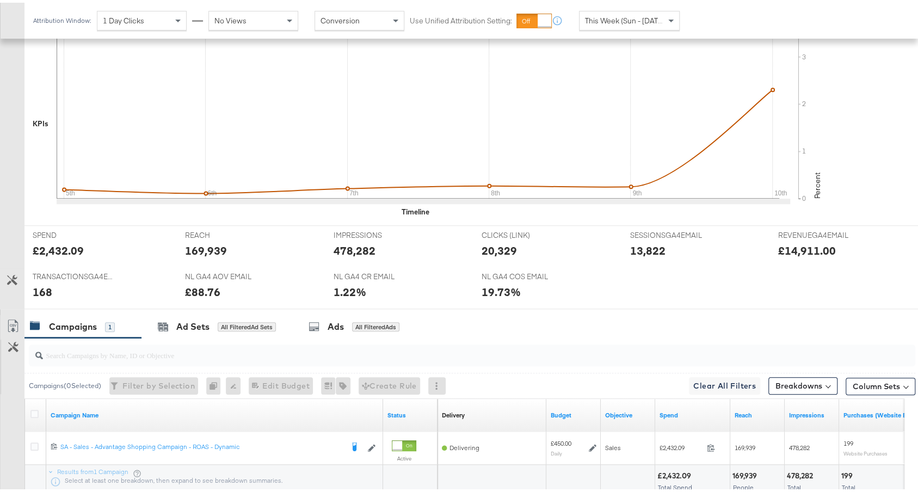
scroll to position [354, 0]
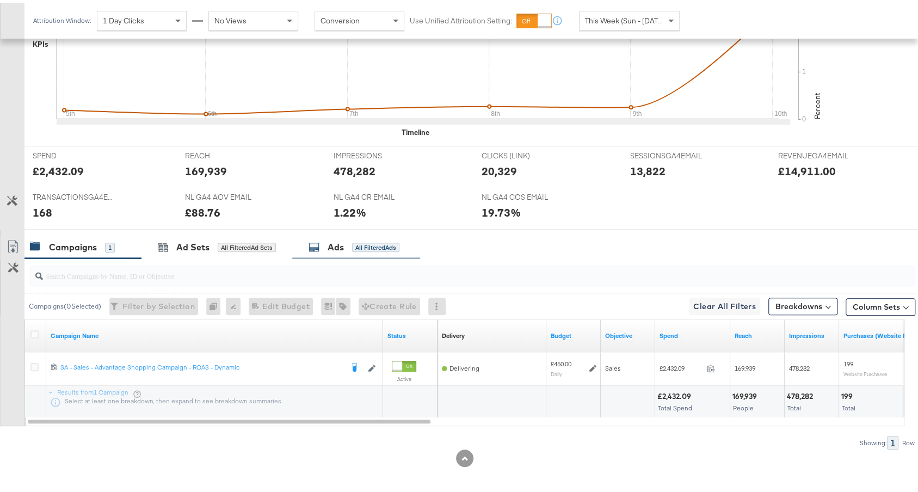
click at [369, 249] on div "Ads All Filtered Ads" at bounding box center [356, 244] width 128 height 23
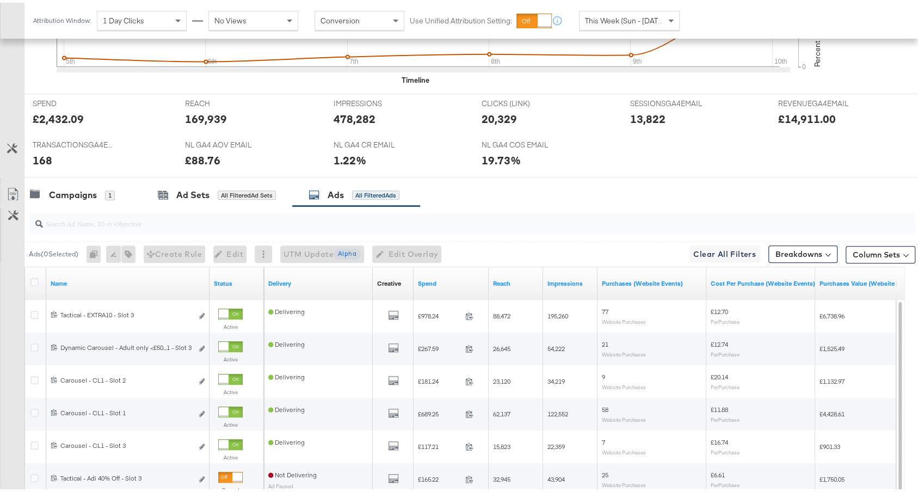
scroll to position [485, 0]
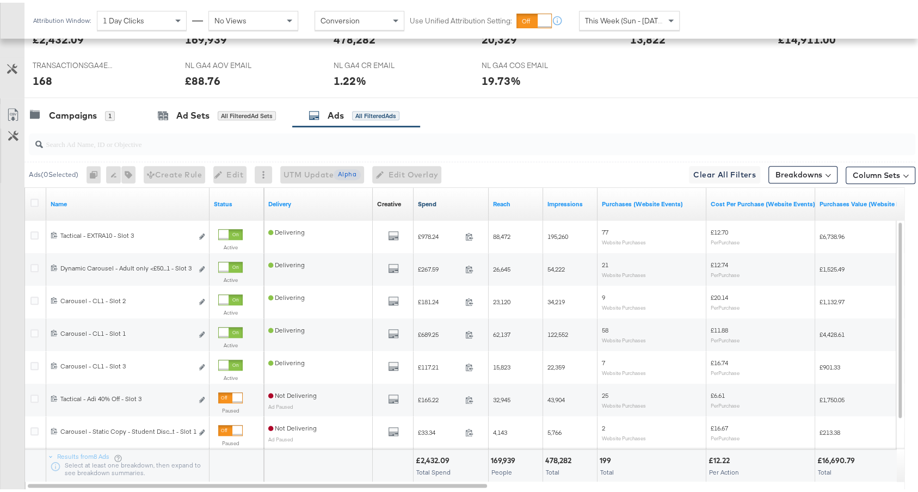
click at [454, 199] on link "Spend" at bounding box center [451, 201] width 66 height 9
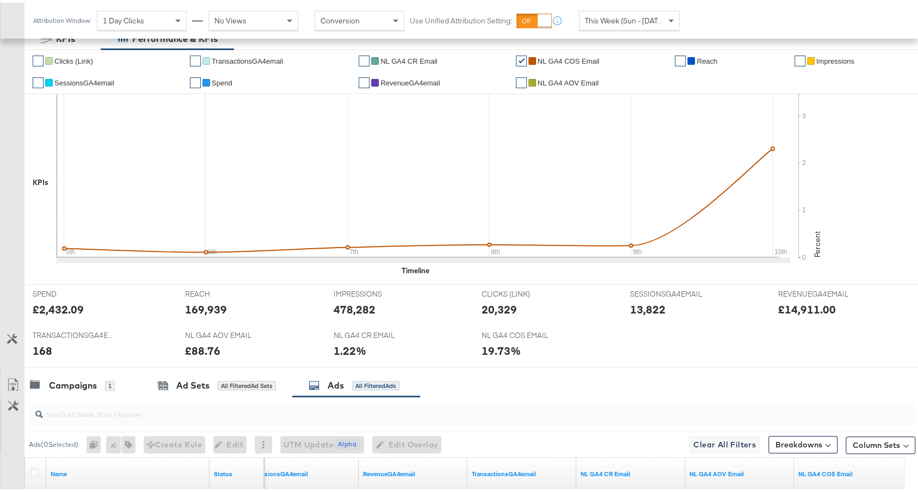
scroll to position [26, 0]
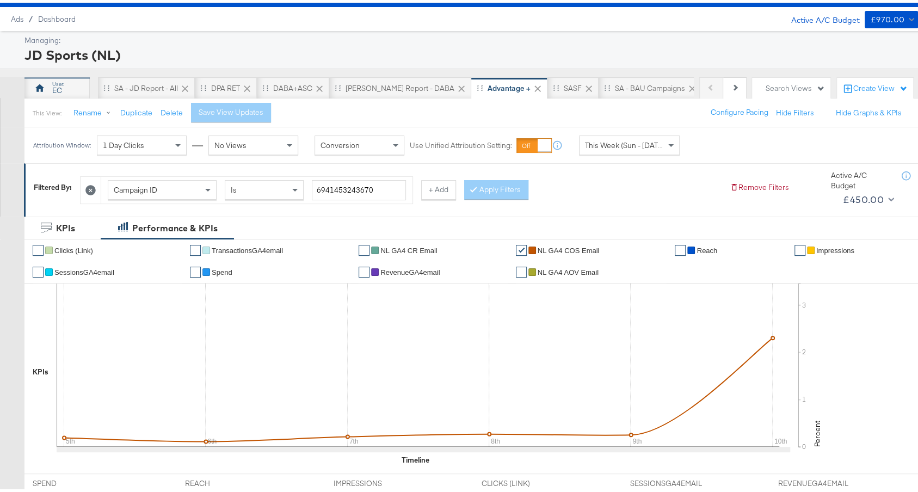
click at [64, 86] on div "EC" at bounding box center [56, 86] width 65 height 22
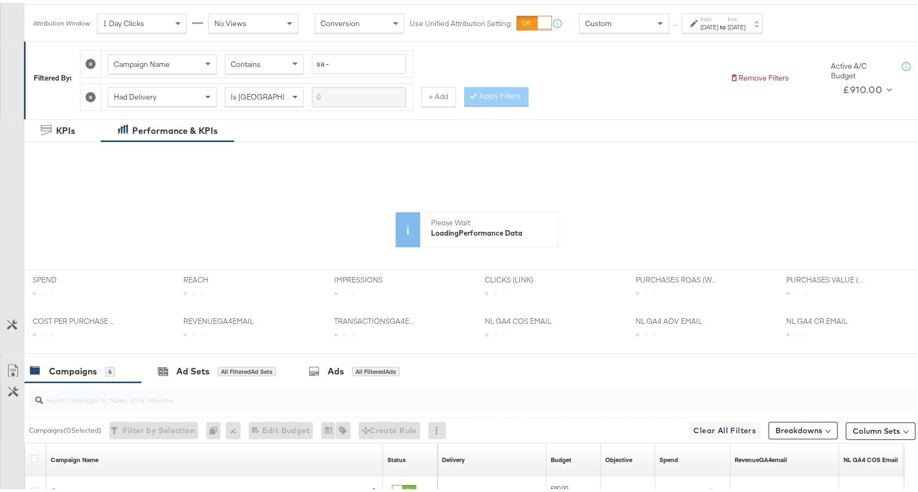
scroll to position [161, 0]
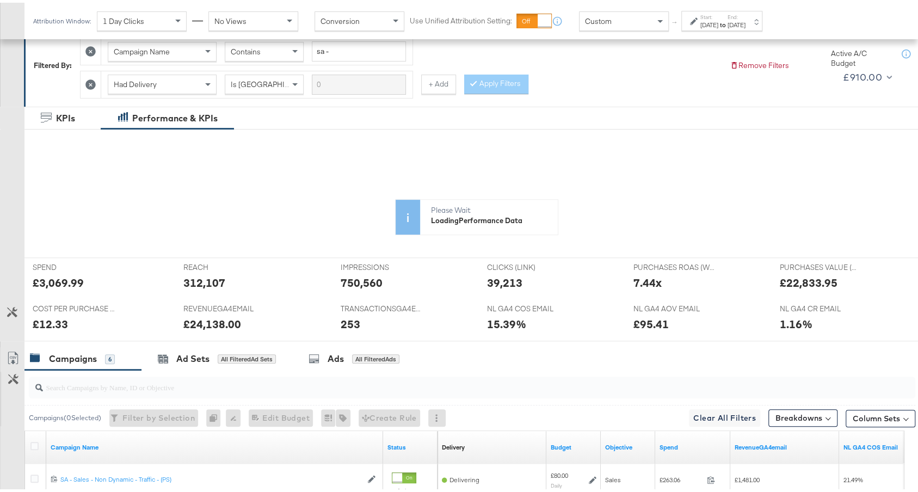
click at [716, 20] on div "[DATE]" at bounding box center [709, 22] width 18 height 9
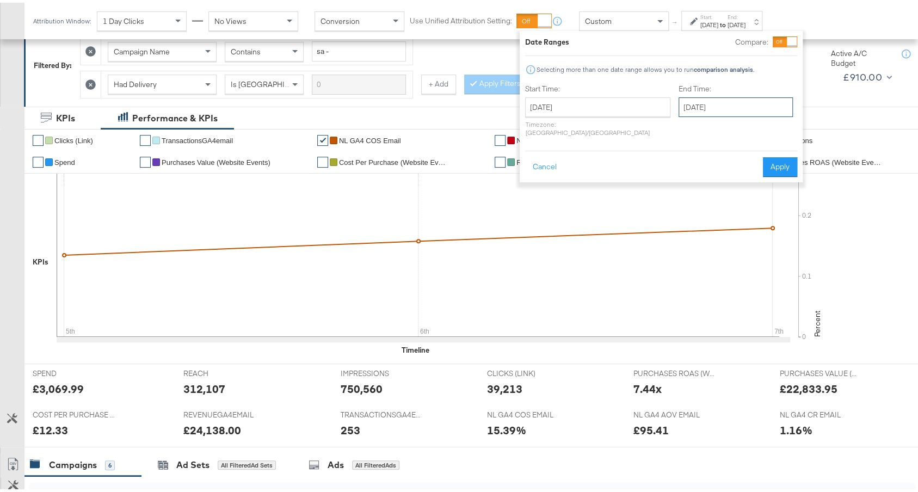
click at [678, 98] on input "[DATE]" at bounding box center [735, 105] width 114 height 20
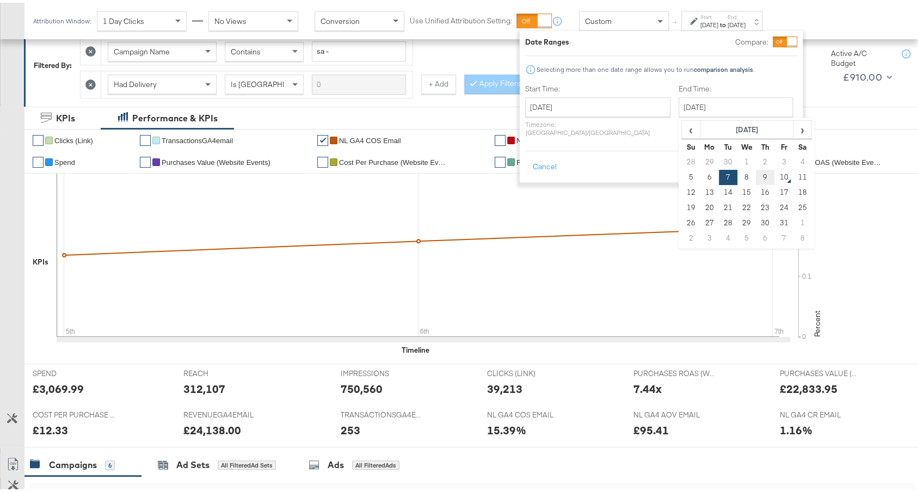
click at [756, 175] on td "9" at bounding box center [765, 174] width 18 height 15
type input "[DATE]"
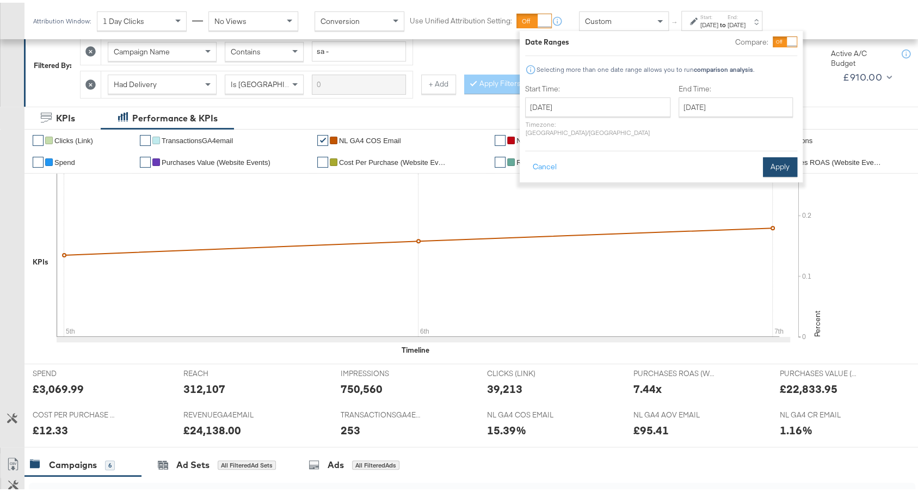
click at [779, 159] on button "Apply" at bounding box center [780, 164] width 34 height 20
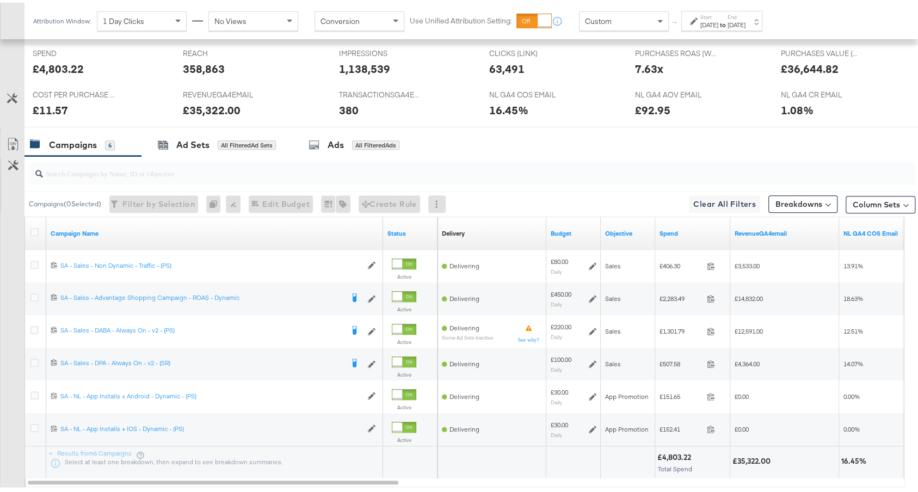
scroll to position [509, 0]
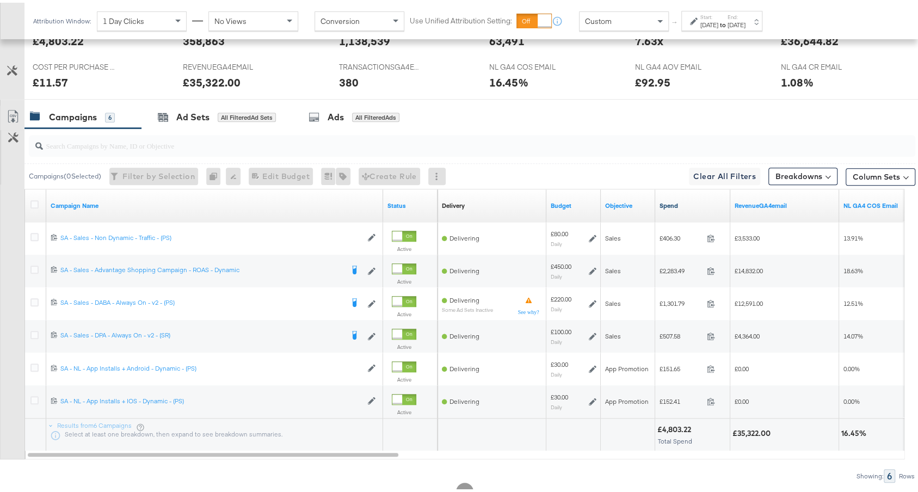
click at [676, 199] on link "Spend" at bounding box center [692, 203] width 66 height 9
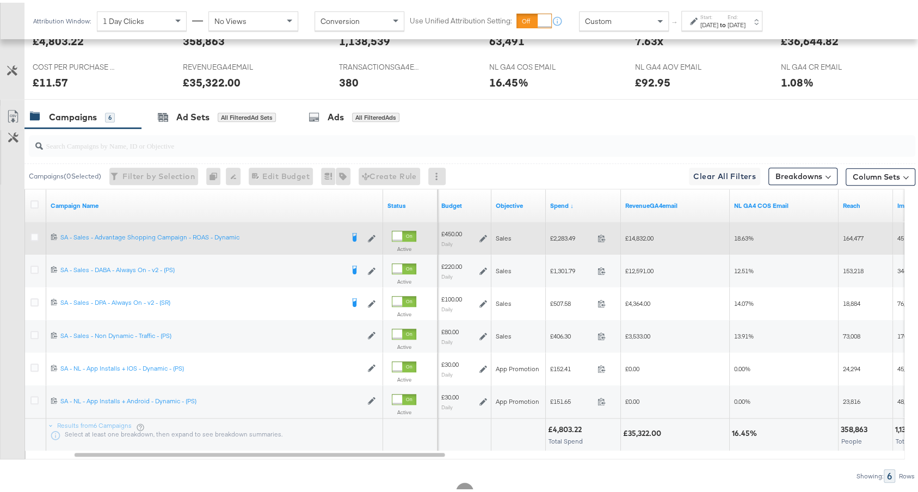
scroll to position [504, 0]
